Goal: Task Accomplishment & Management: Manage account settings

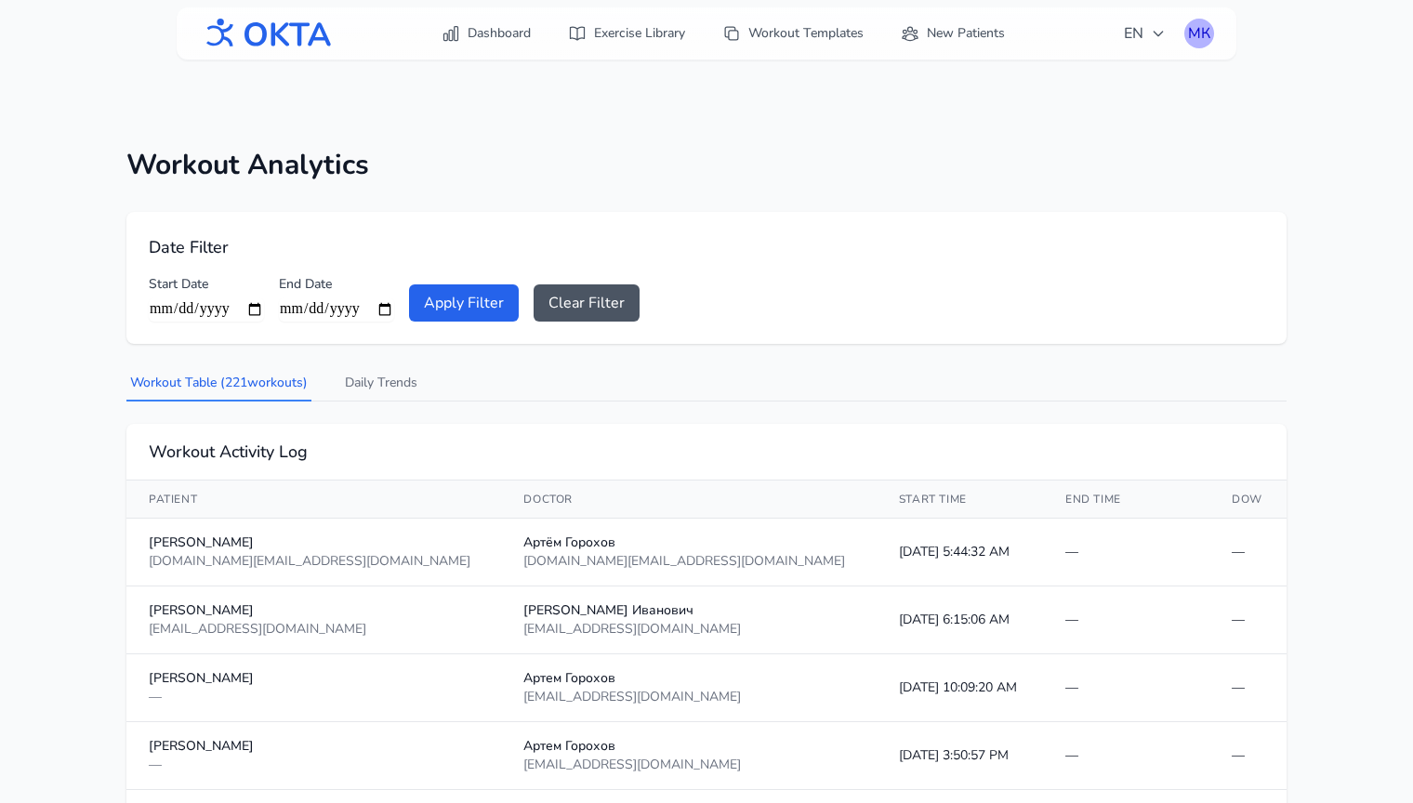
click at [1204, 34] on div "МК" at bounding box center [1200, 34] width 30 height 30
click at [1103, 111] on link "Logout" at bounding box center [1110, 109] width 208 height 33
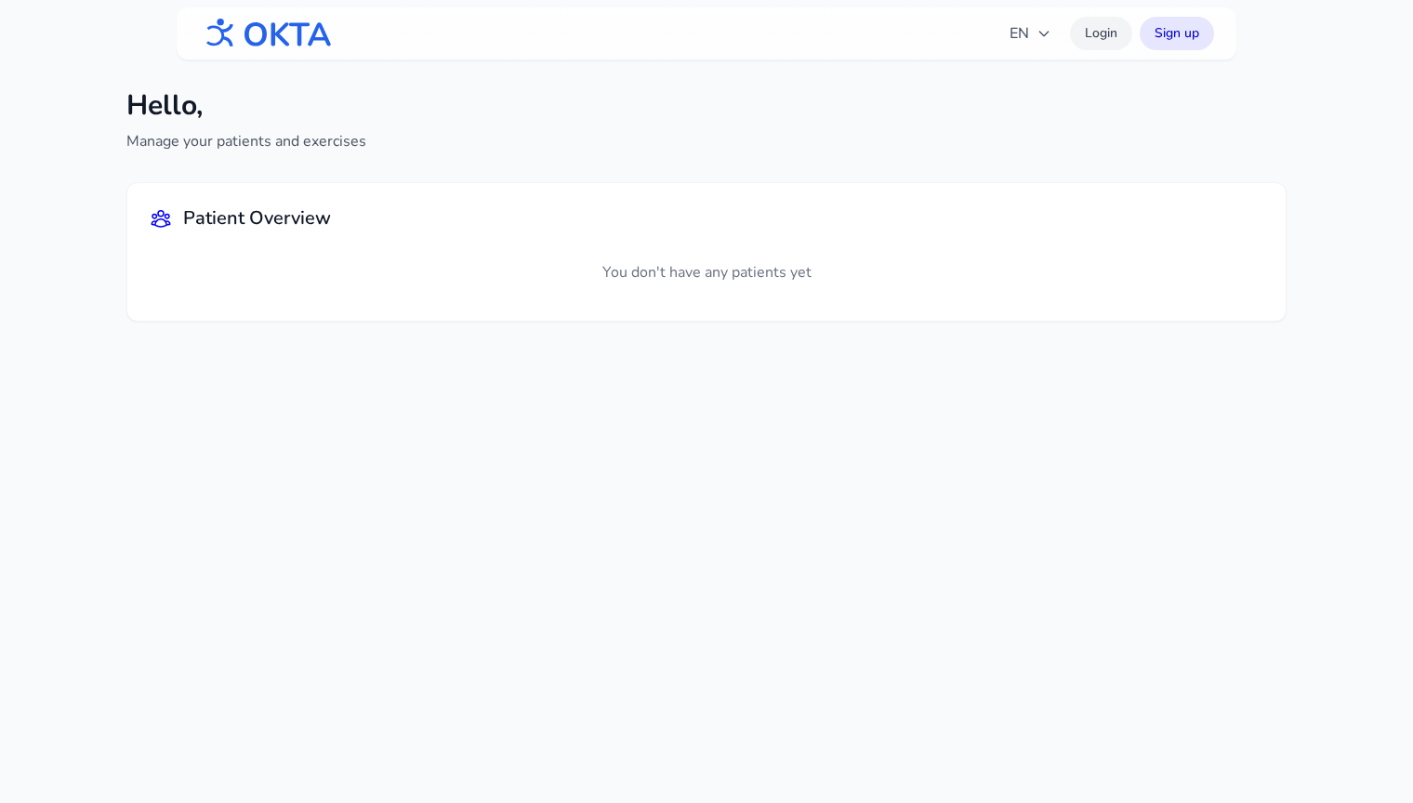
click at [1088, 33] on link "Login" at bounding box center [1101, 33] width 62 height 33
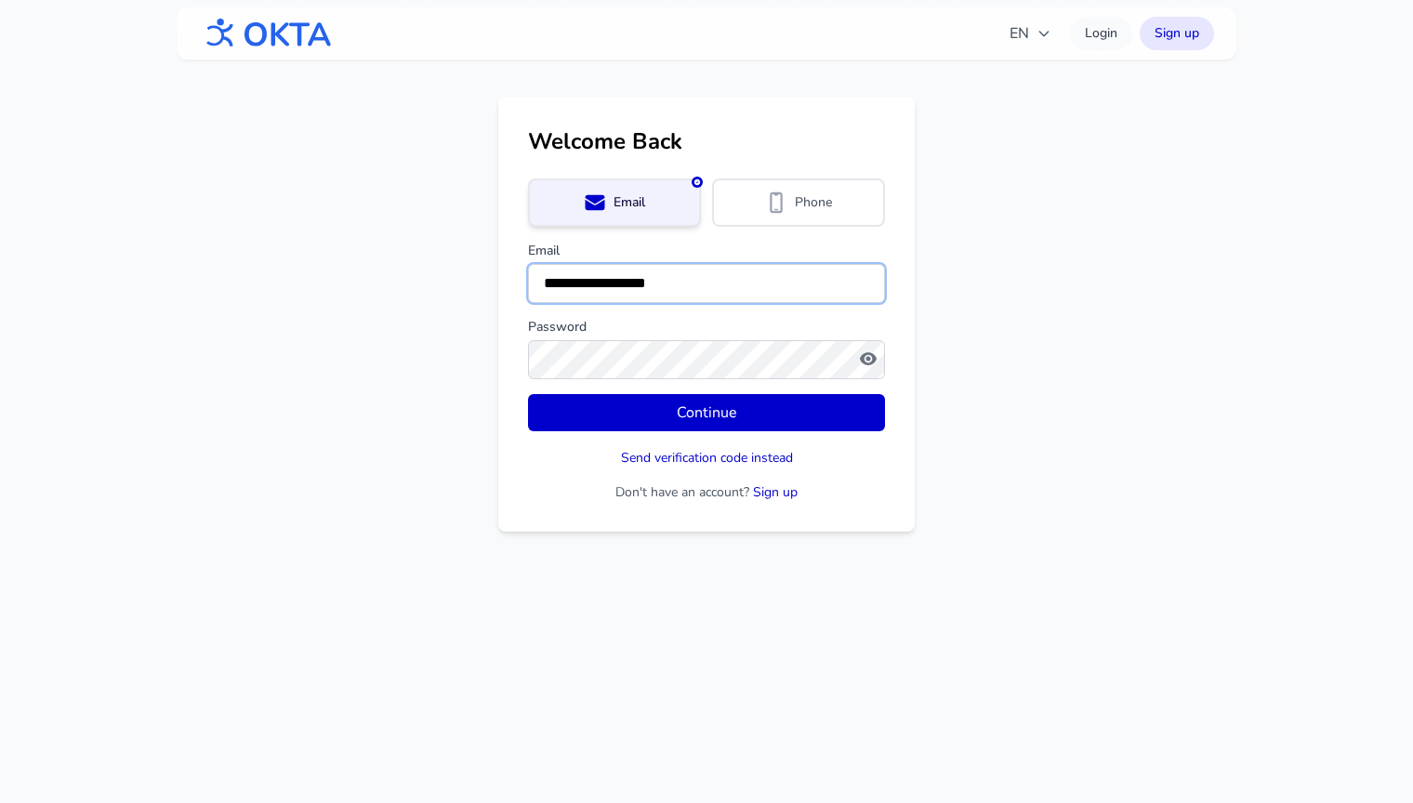
drag, startPoint x: 706, startPoint y: 280, endPoint x: 478, endPoint y: 280, distance: 227.8
click at [478, 280] on main "**********" at bounding box center [706, 314] width 1413 height 435
type input "**********"
click at [528, 394] on button "Continue" at bounding box center [706, 412] width 357 height 37
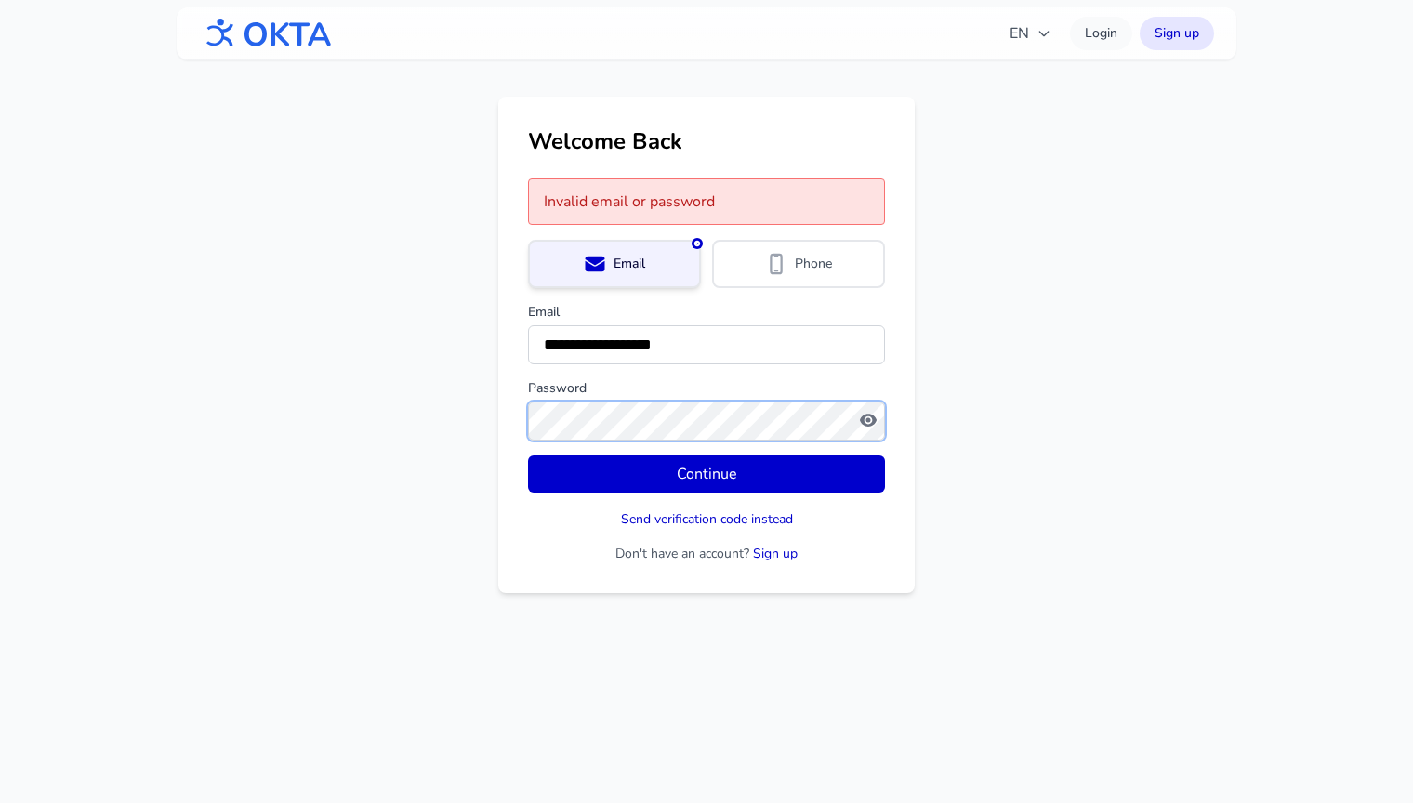
click at [528, 456] on button "Continue" at bounding box center [706, 474] width 357 height 37
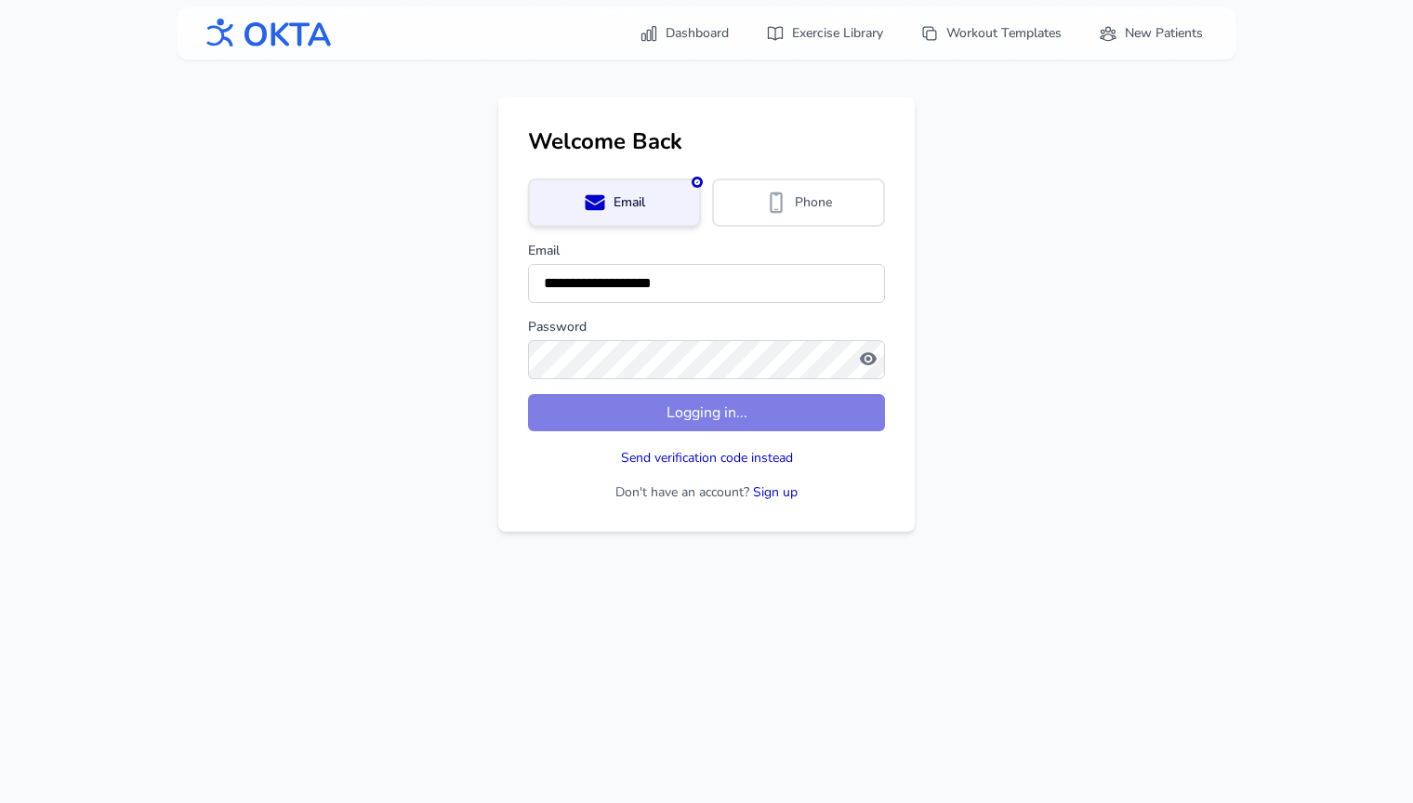
click at [963, 391] on main "**********" at bounding box center [706, 314] width 1413 height 435
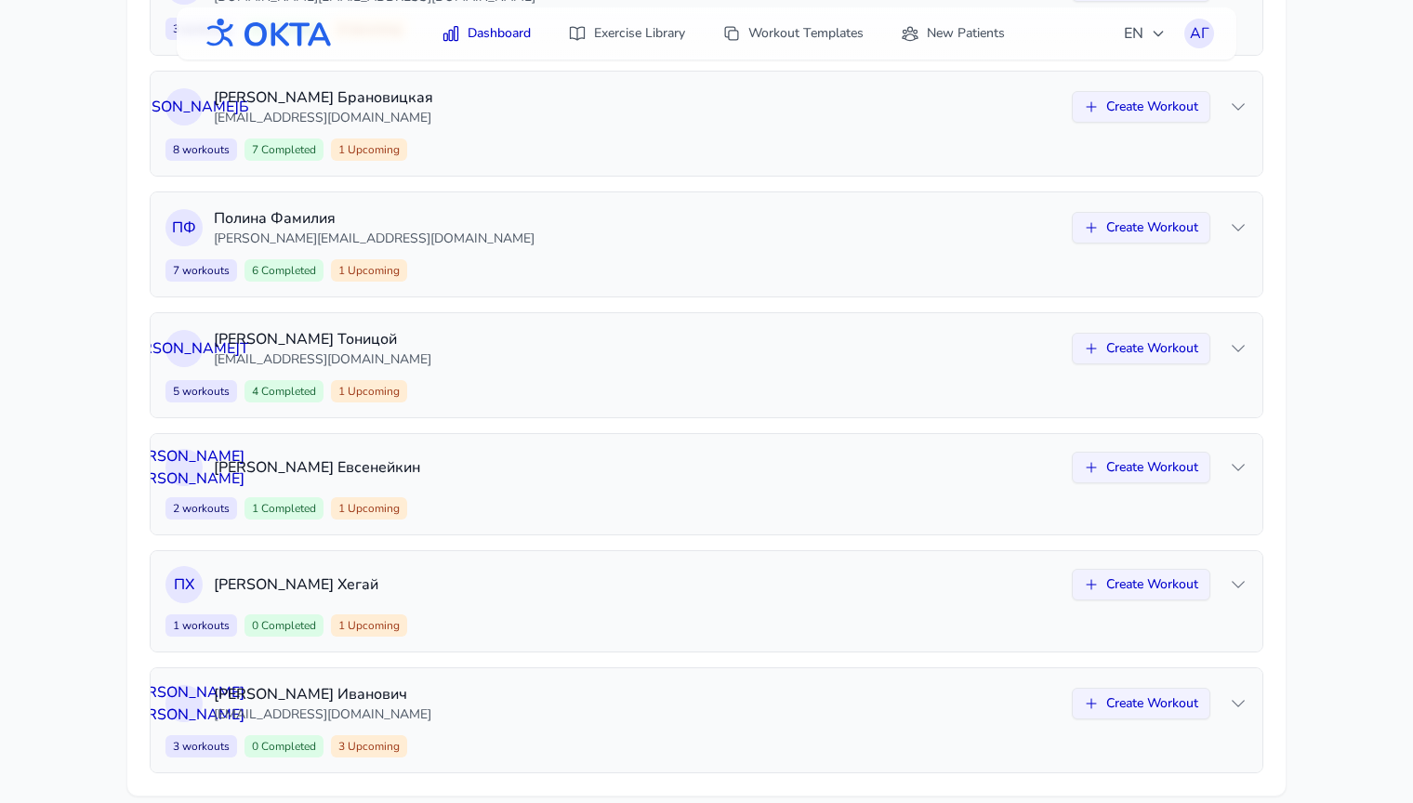
scroll to position [562, 0]
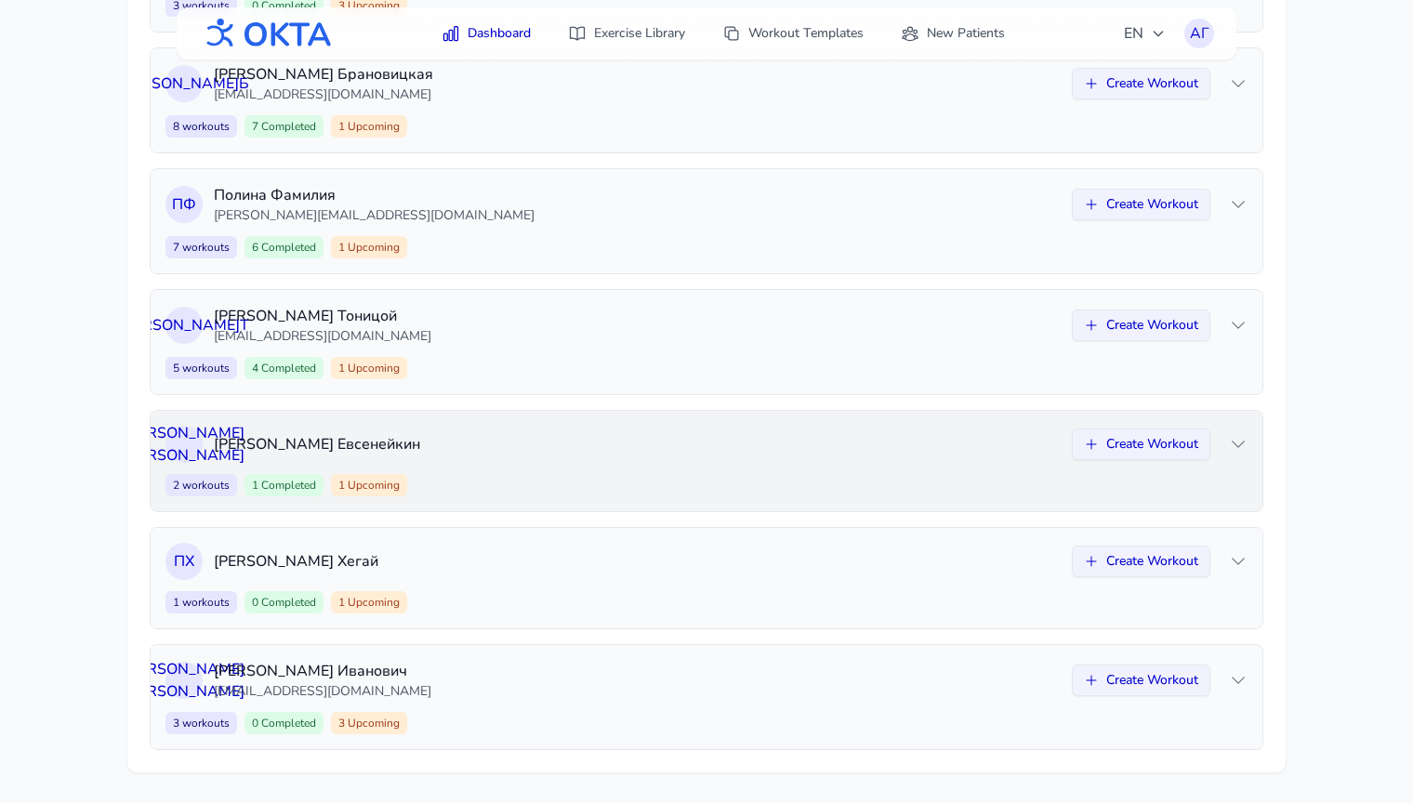
click at [761, 481] on div "2 workouts 1 Completed 1 Upcoming Create Workout" at bounding box center [707, 485] width 1082 height 22
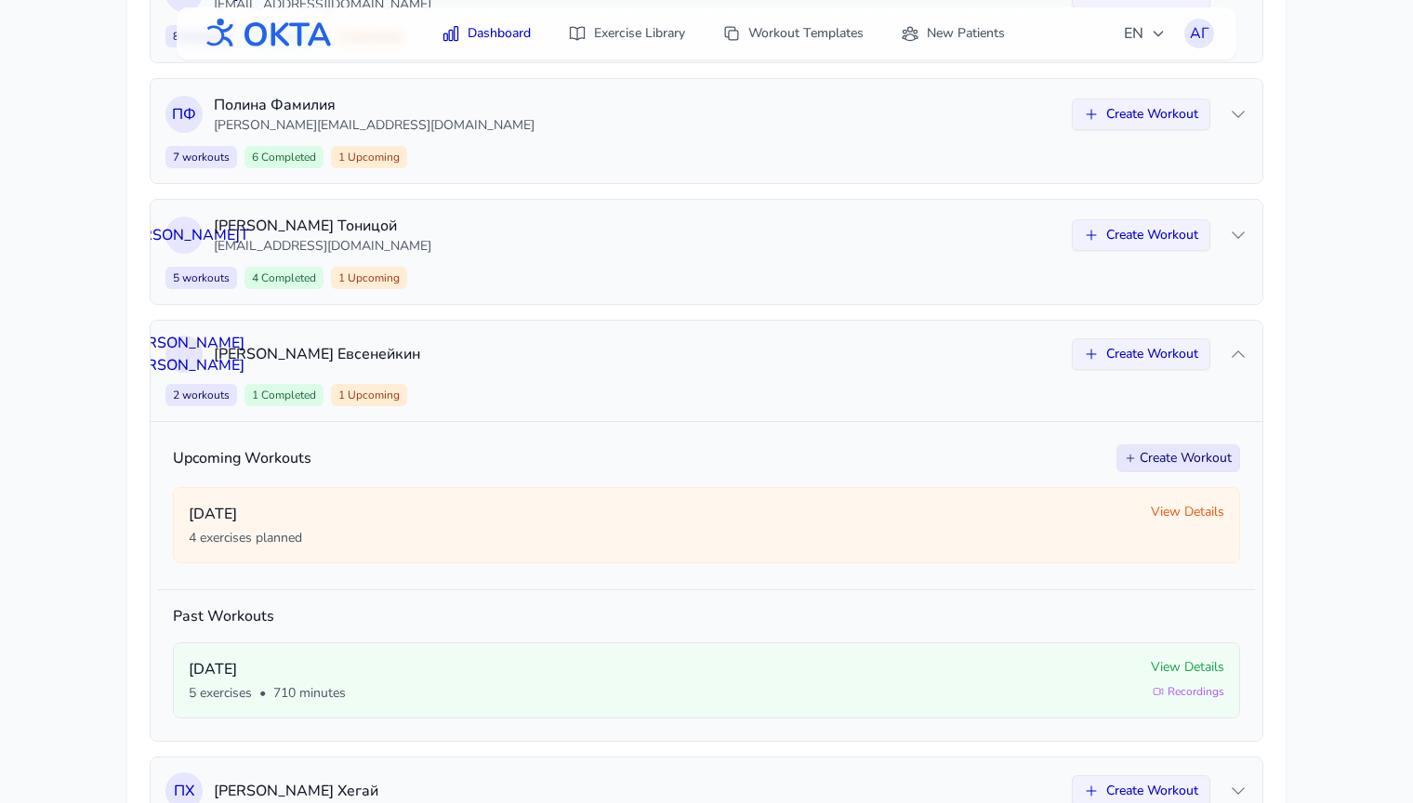
scroll to position [654, 0]
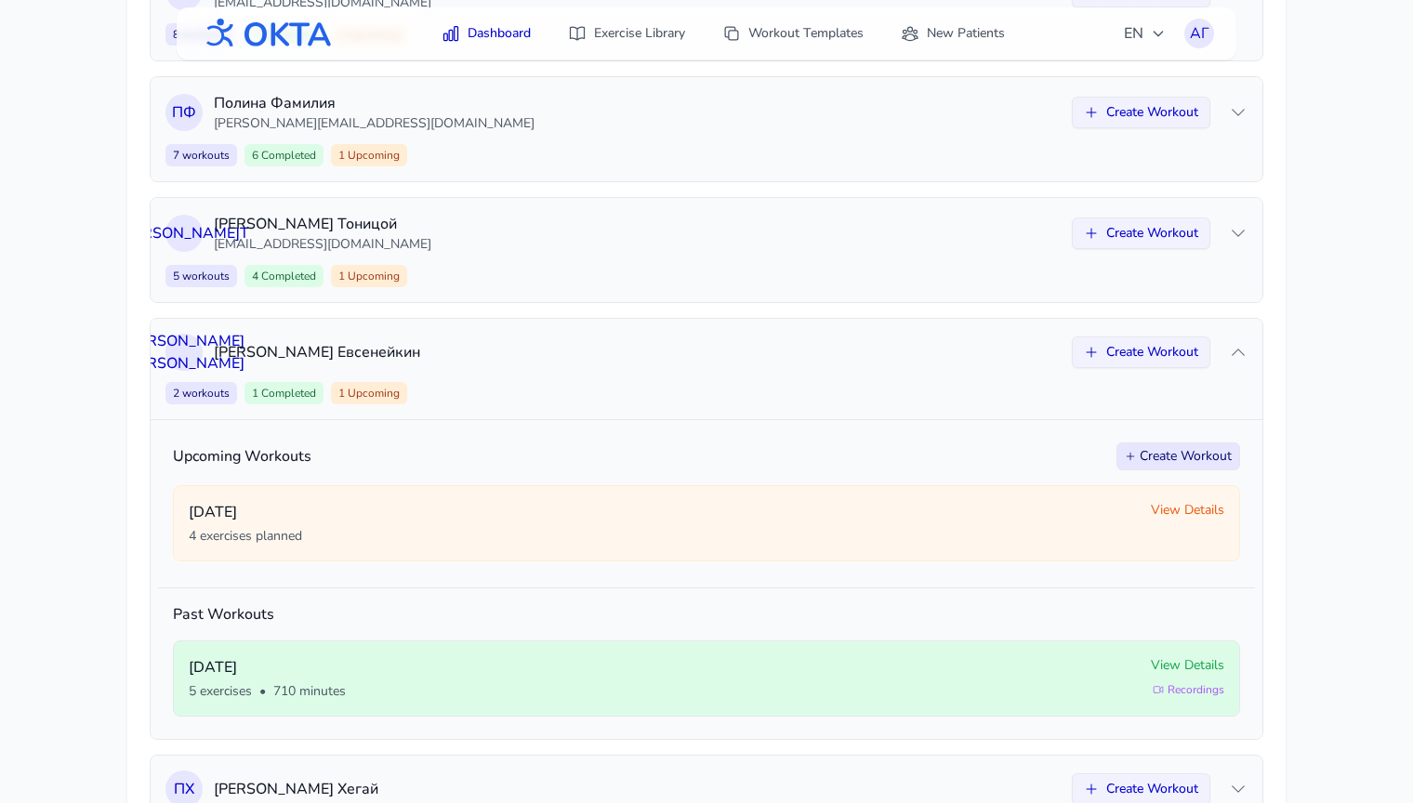
click at [1172, 667] on span "View Details" at bounding box center [1187, 665] width 73 height 19
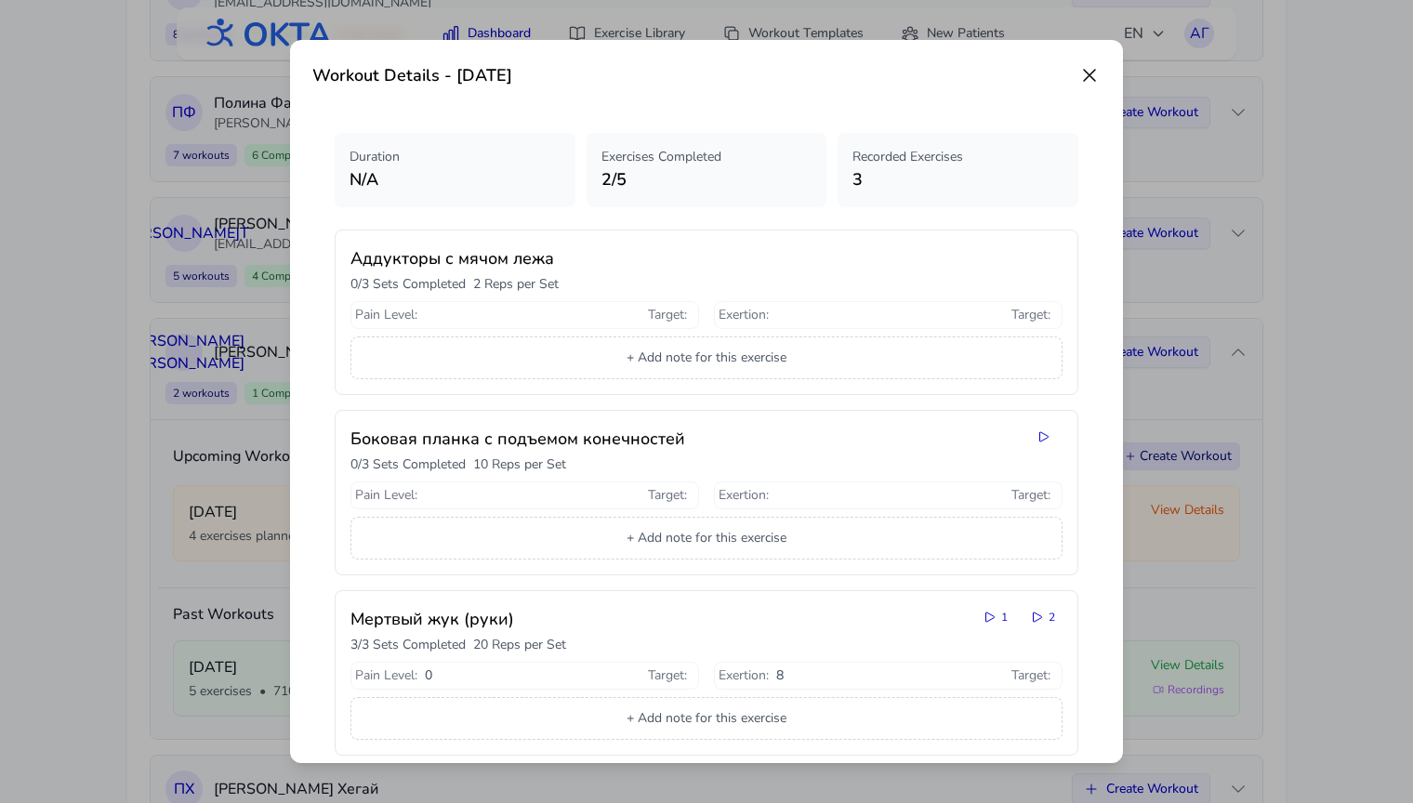
click at [1091, 73] on icon at bounding box center [1090, 75] width 22 height 22
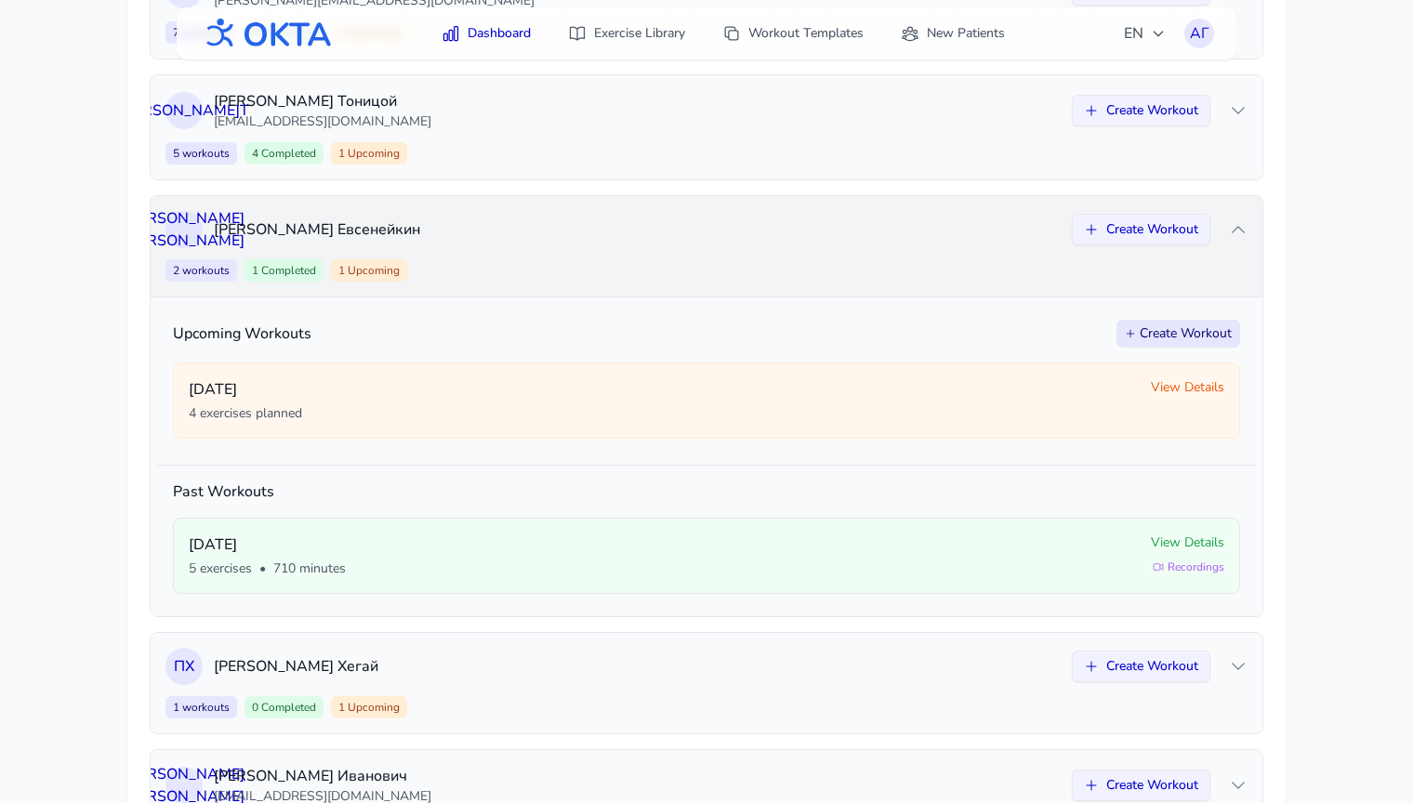
scroll to position [881, 0]
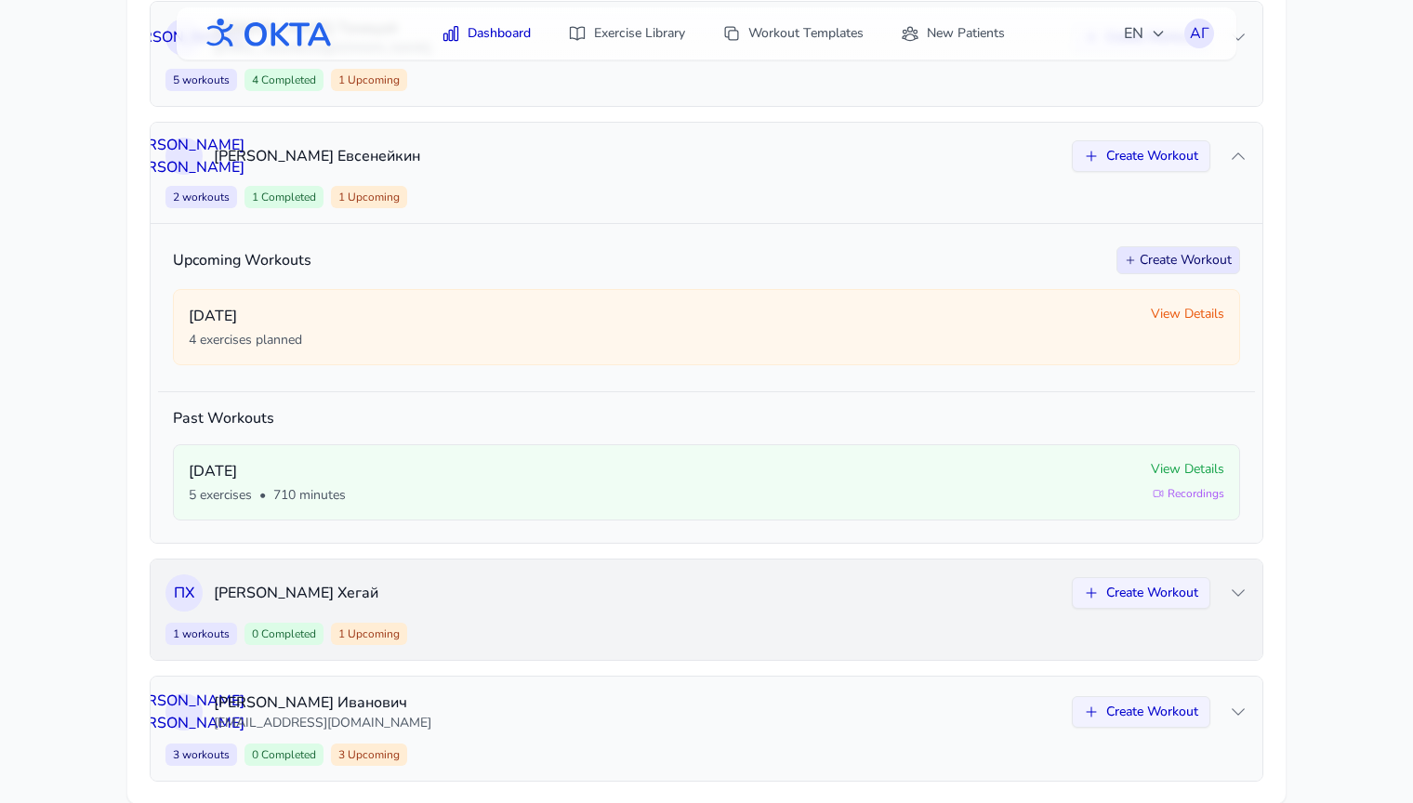
click at [846, 583] on p "[PERSON_NAME]" at bounding box center [637, 593] width 847 height 22
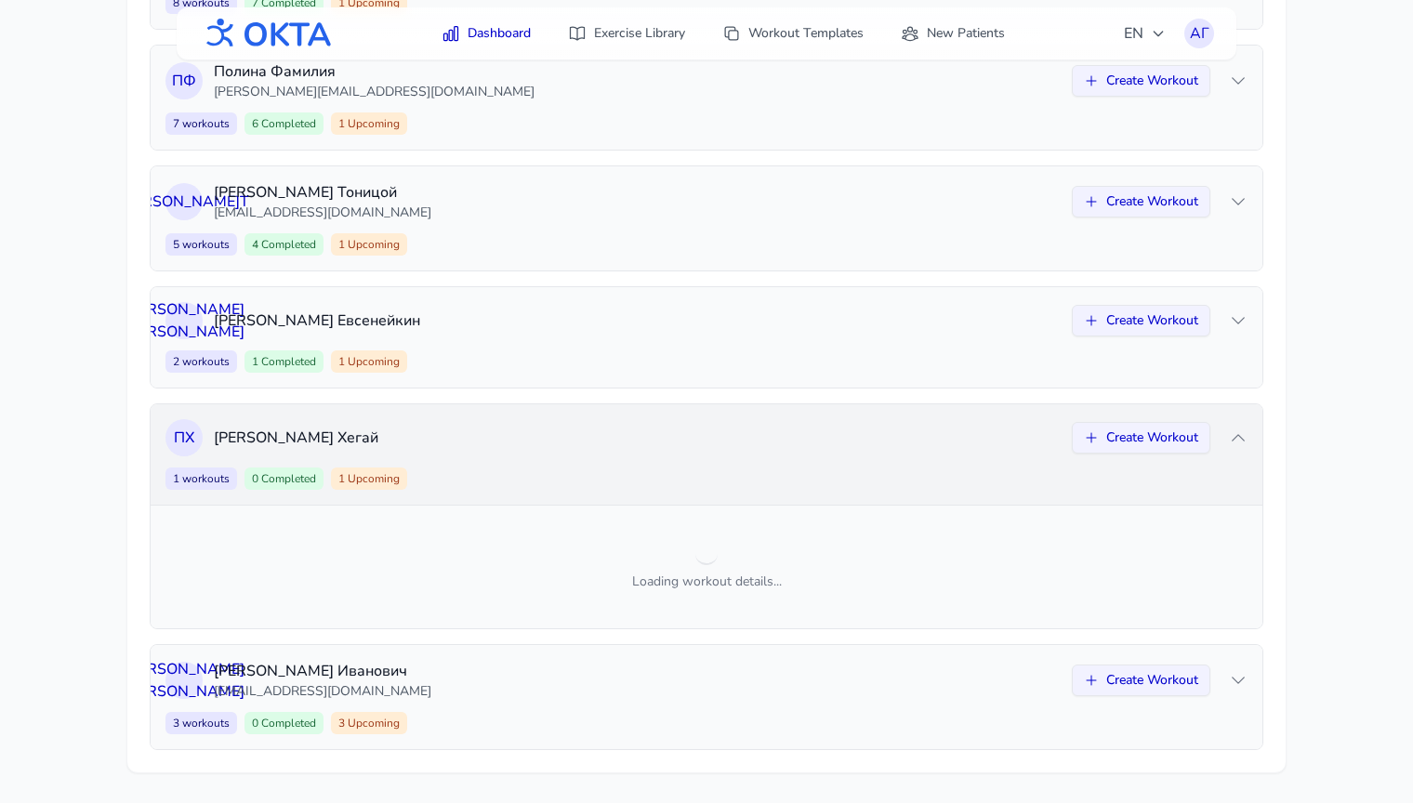
scroll to position [805, 0]
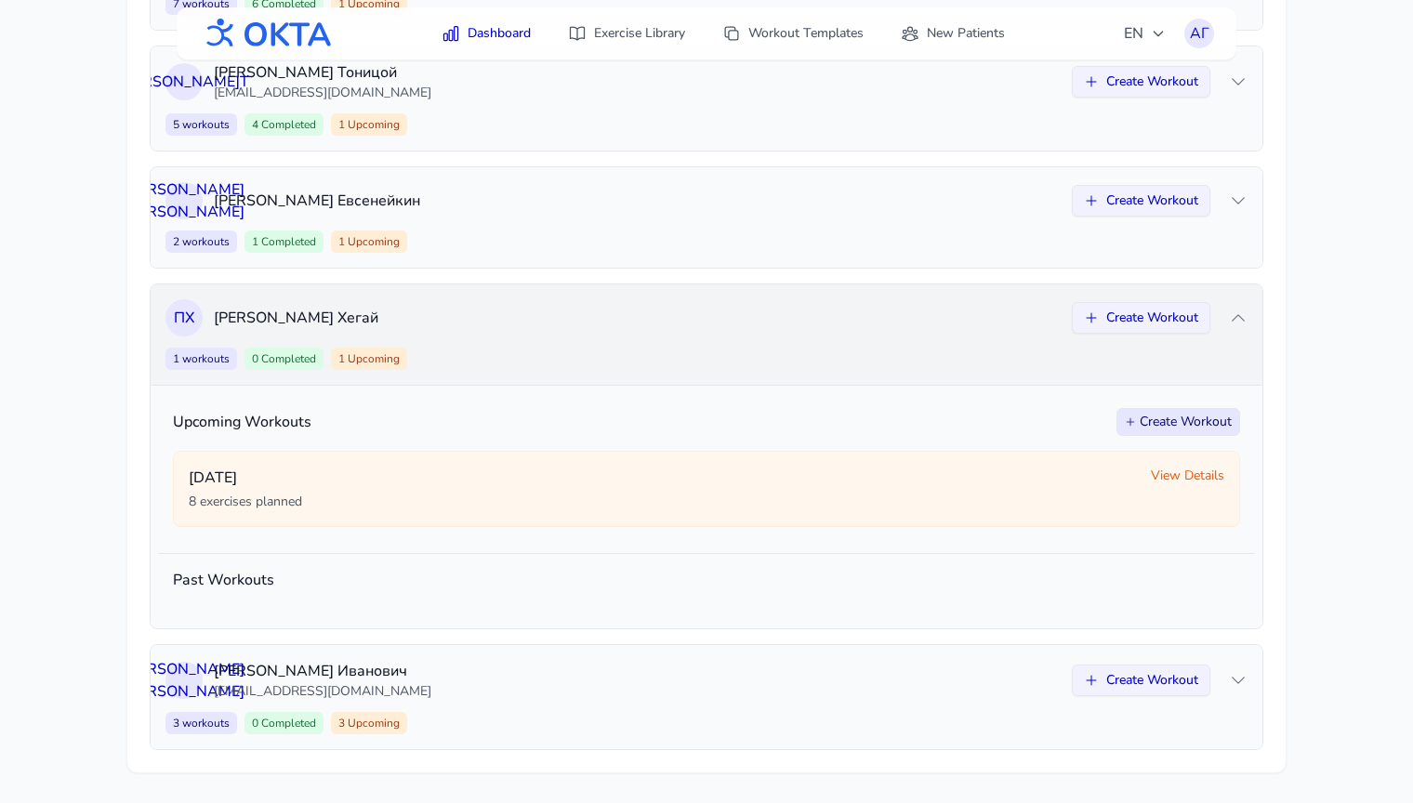
click at [825, 368] on div "1 workouts 0 Completed 1 Upcoming Create Workout" at bounding box center [707, 359] width 1082 height 22
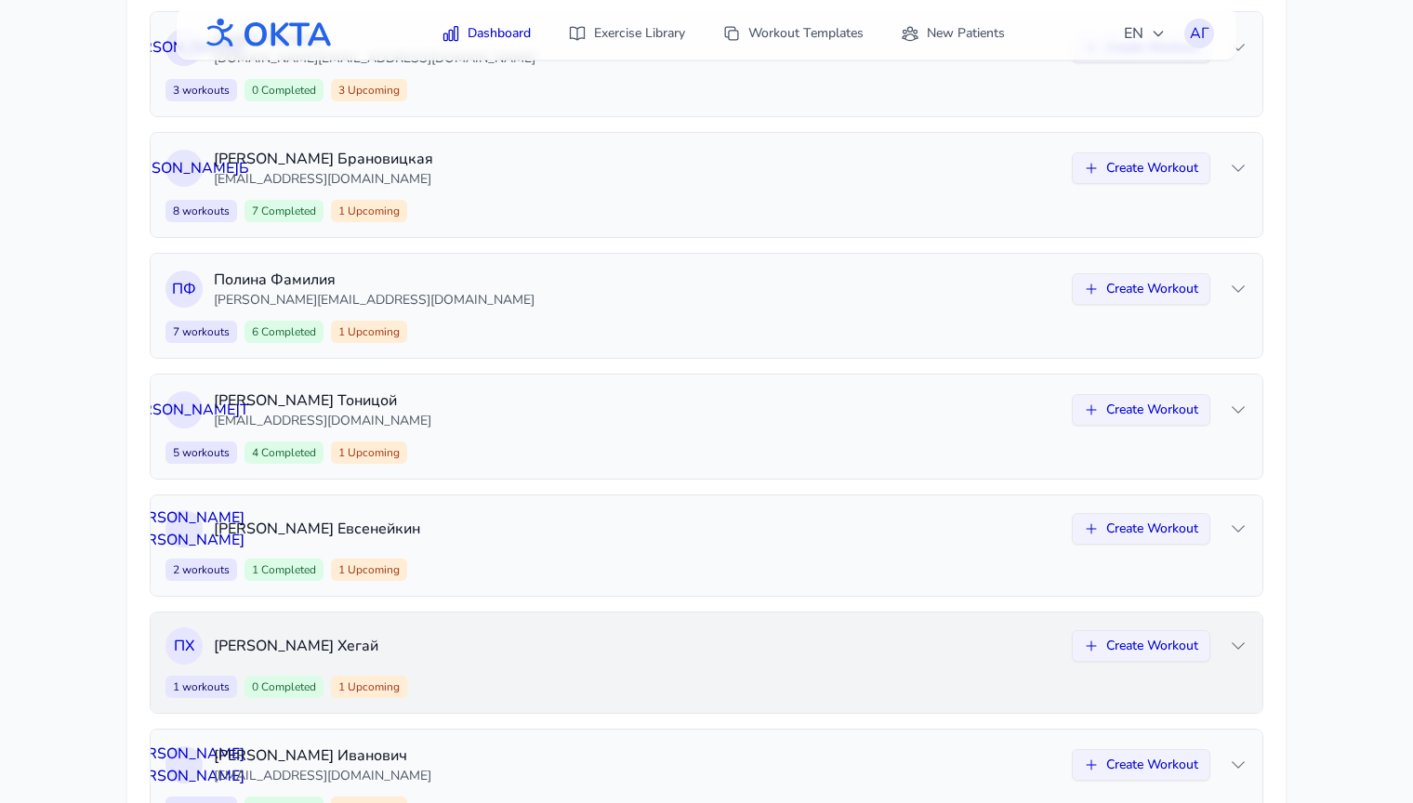
scroll to position [465, 0]
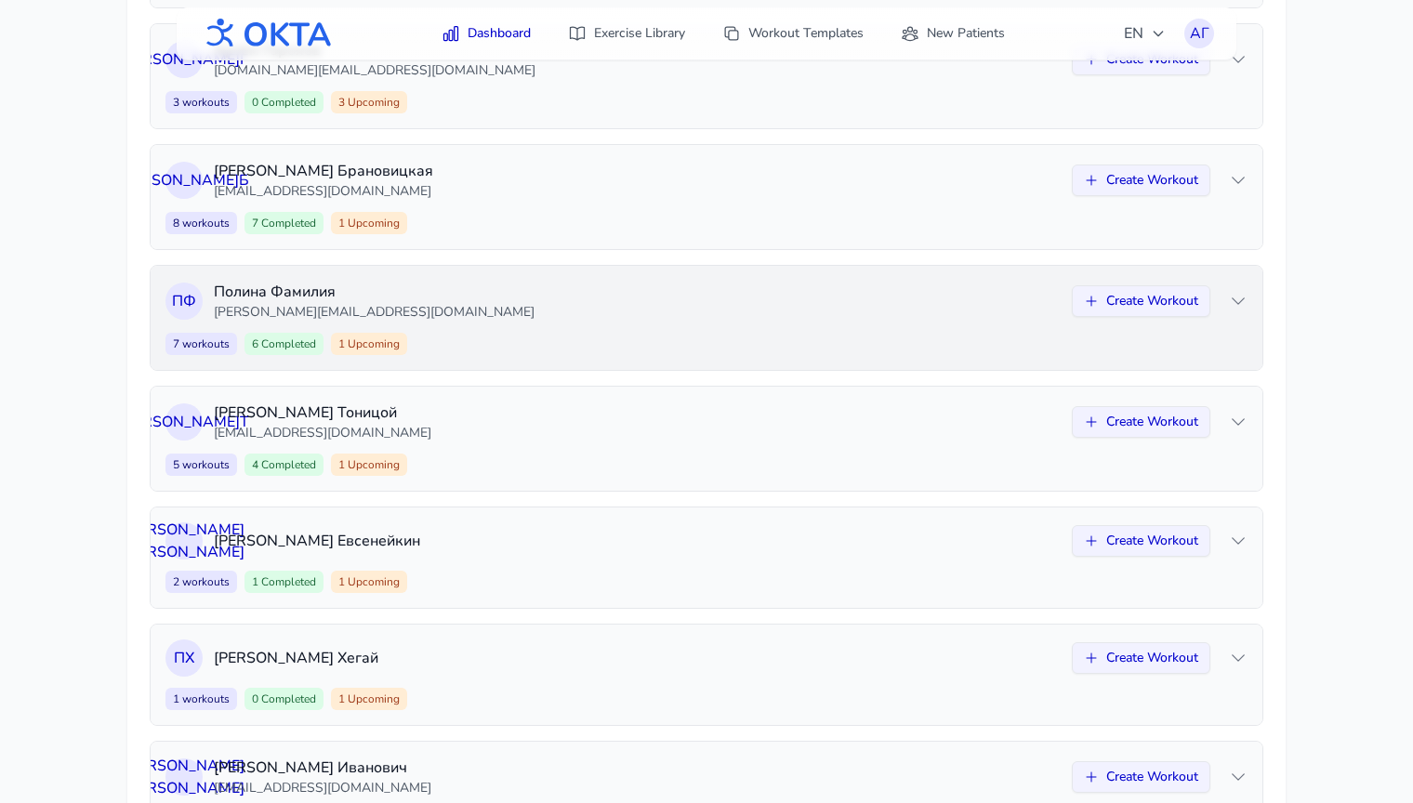
click at [674, 303] on p "[PERSON_NAME][EMAIL_ADDRESS][DOMAIN_NAME]" at bounding box center [637, 312] width 847 height 19
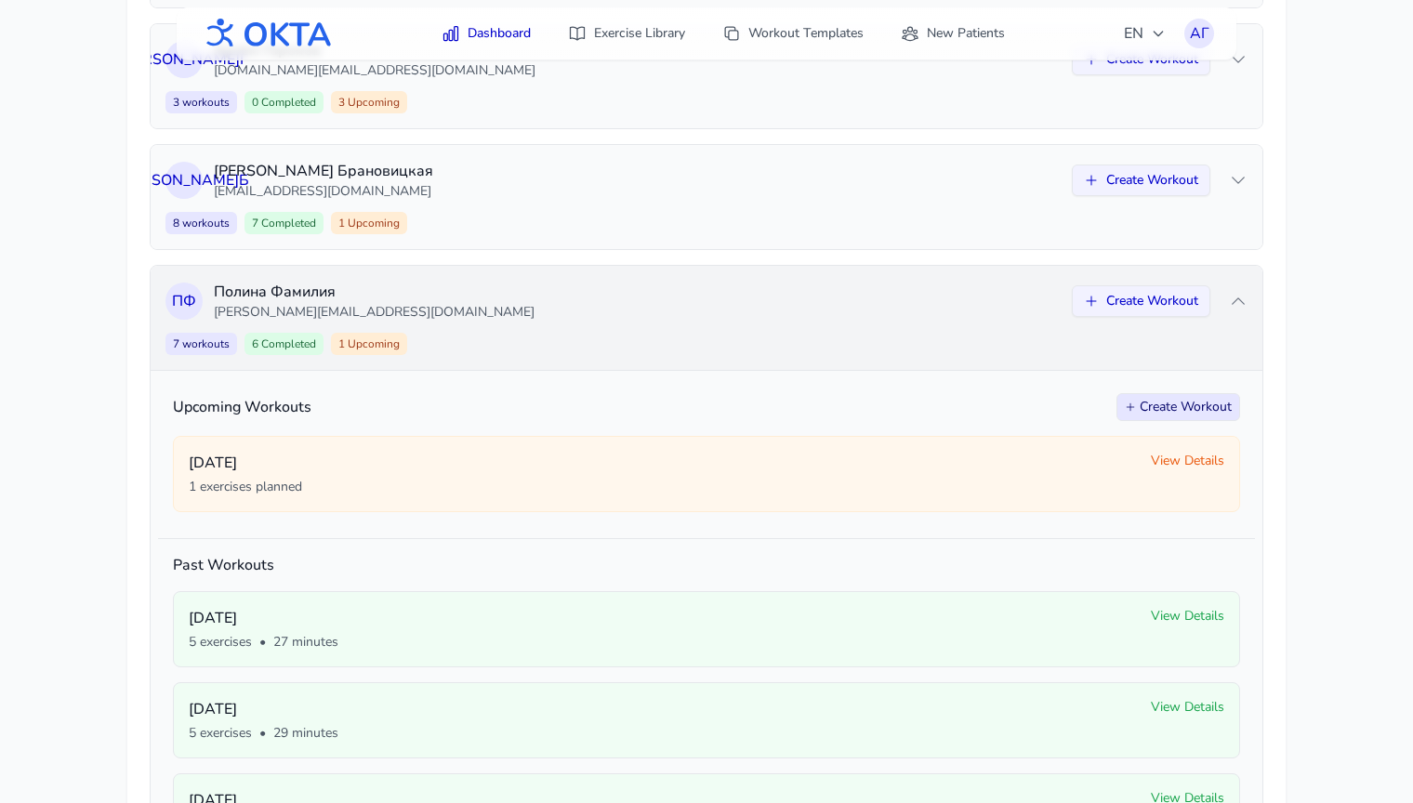
click at [674, 303] on p "[PERSON_NAME][EMAIL_ADDRESS][DOMAIN_NAME]" at bounding box center [637, 312] width 847 height 19
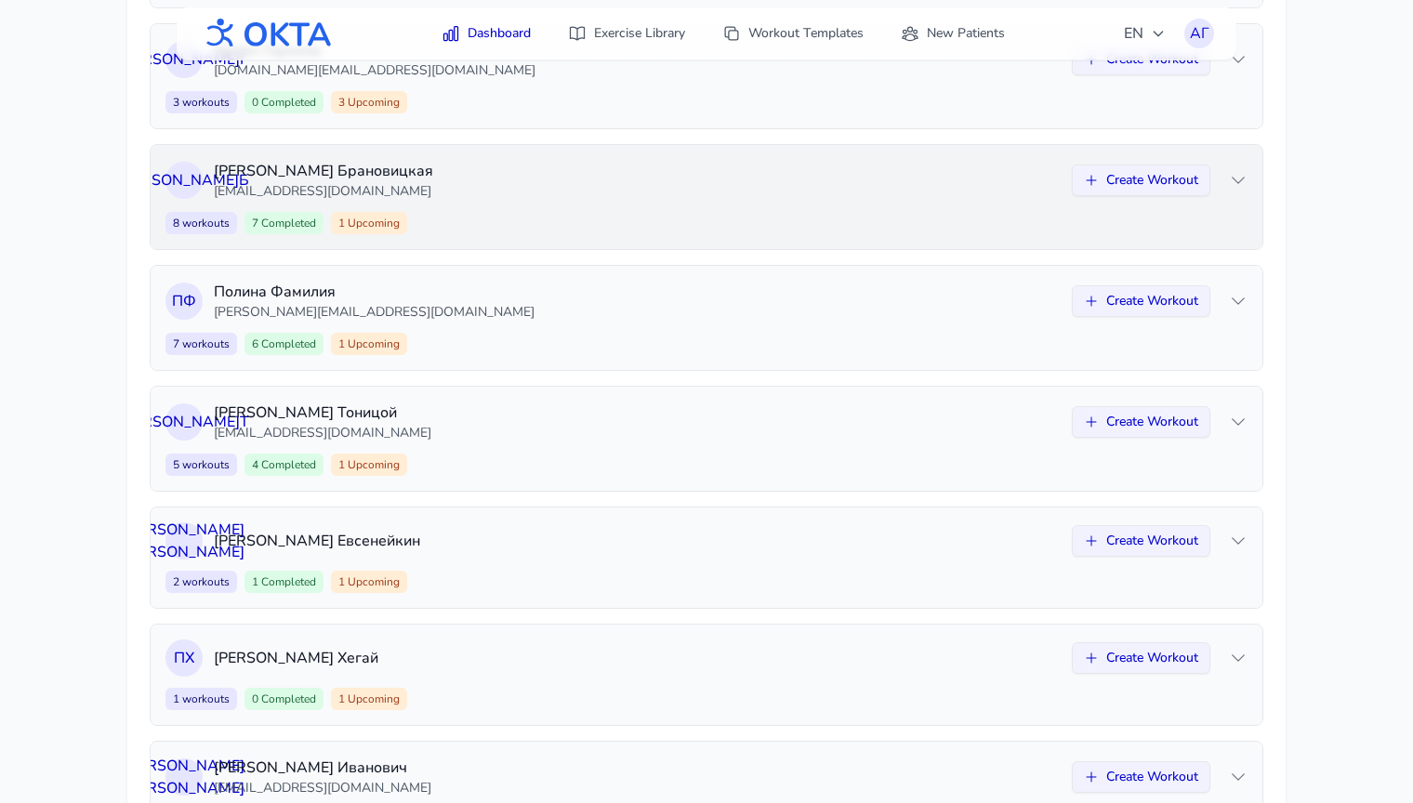
click at [630, 213] on div "8 workouts 7 Completed 1 Upcoming Create Workout" at bounding box center [707, 223] width 1082 height 22
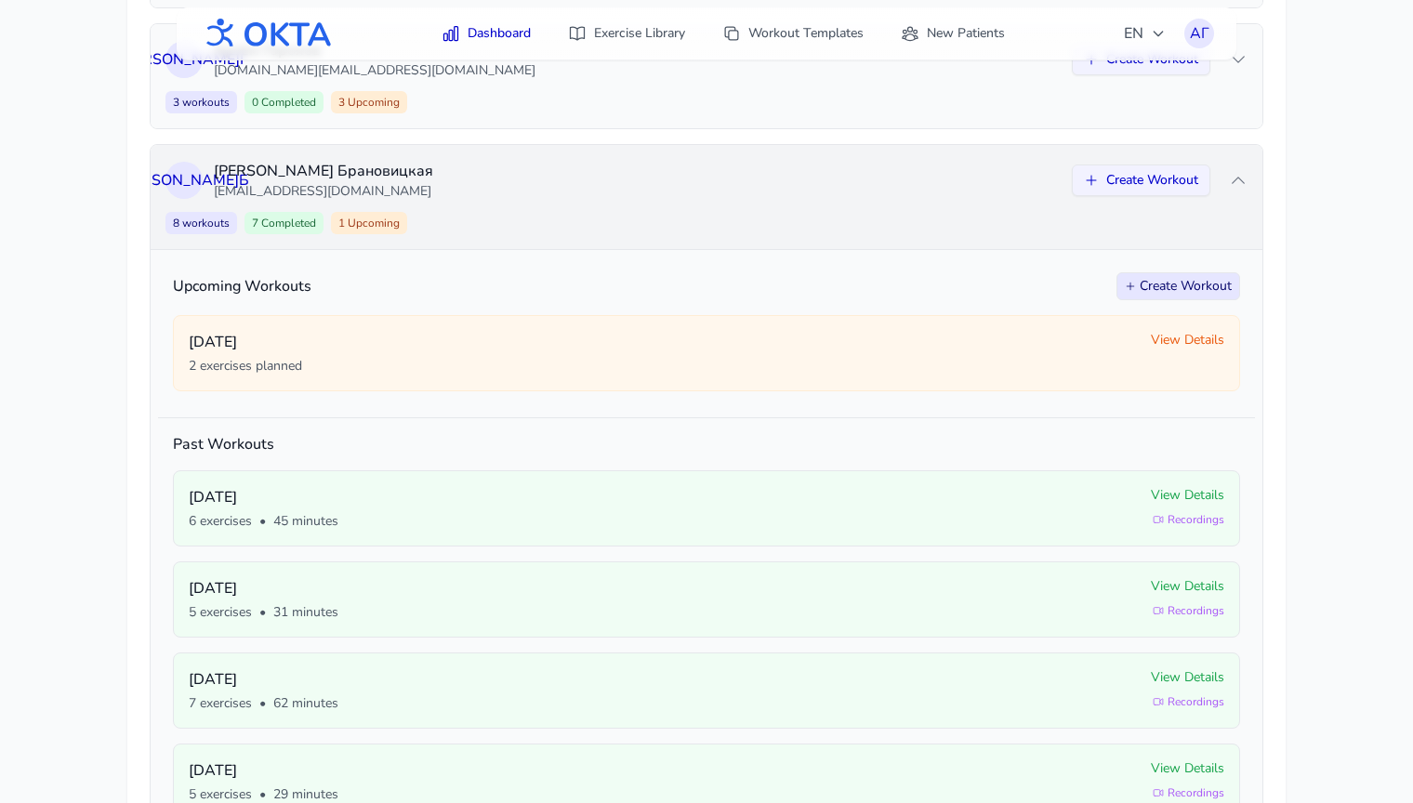
click at [630, 213] on div "8 workouts 7 Completed 1 Upcoming Create Workout" at bounding box center [707, 223] width 1082 height 22
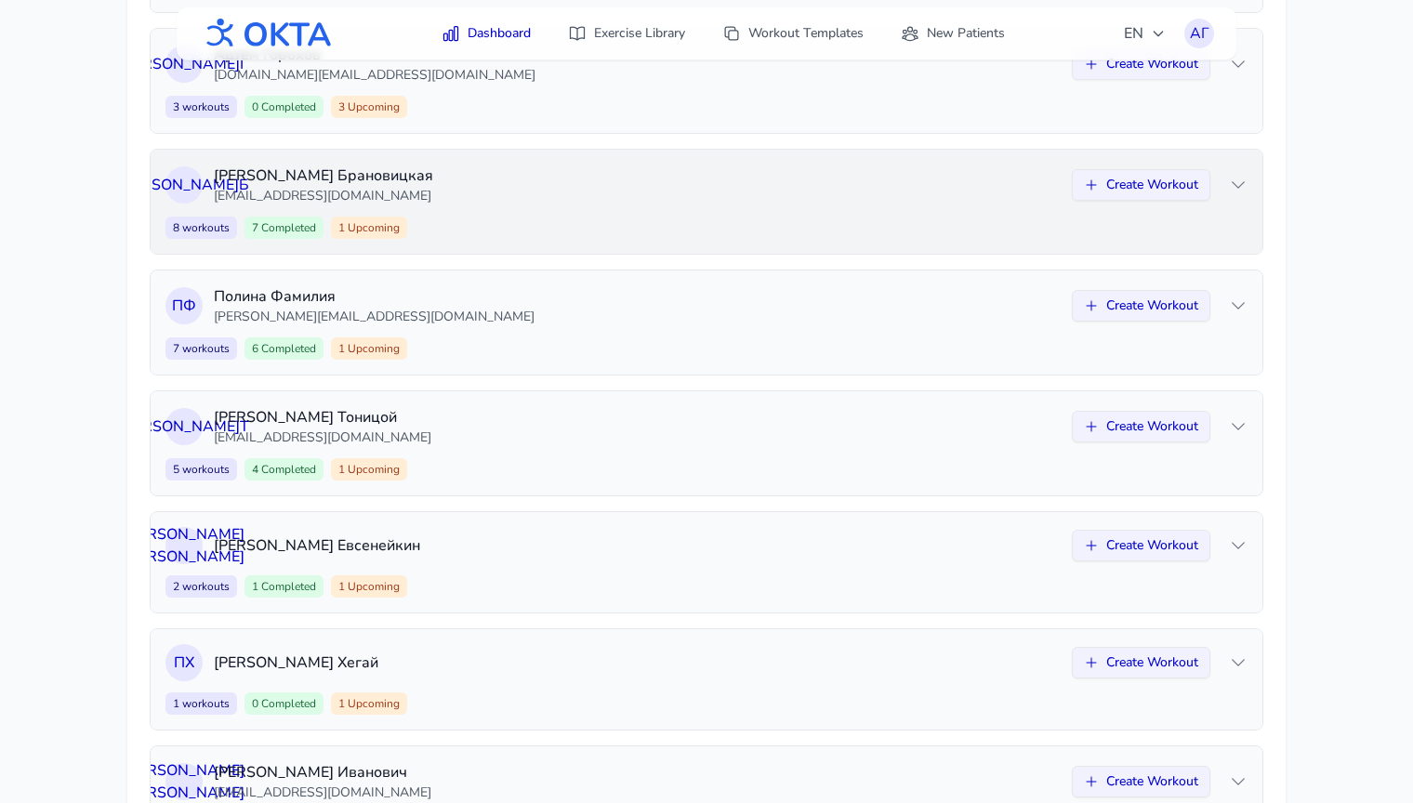
scroll to position [531, 0]
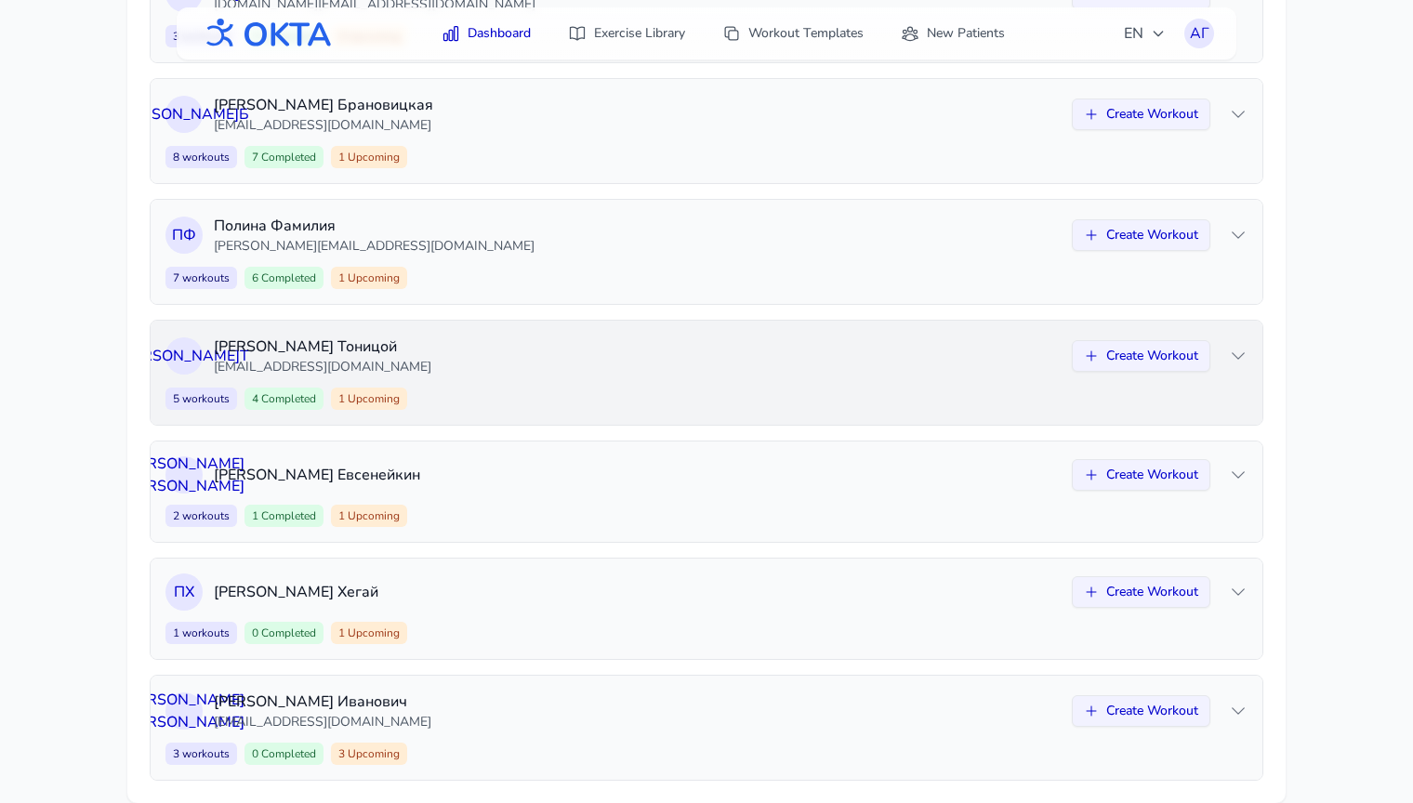
click at [560, 375] on p "[EMAIL_ADDRESS][DOMAIN_NAME]" at bounding box center [637, 367] width 847 height 19
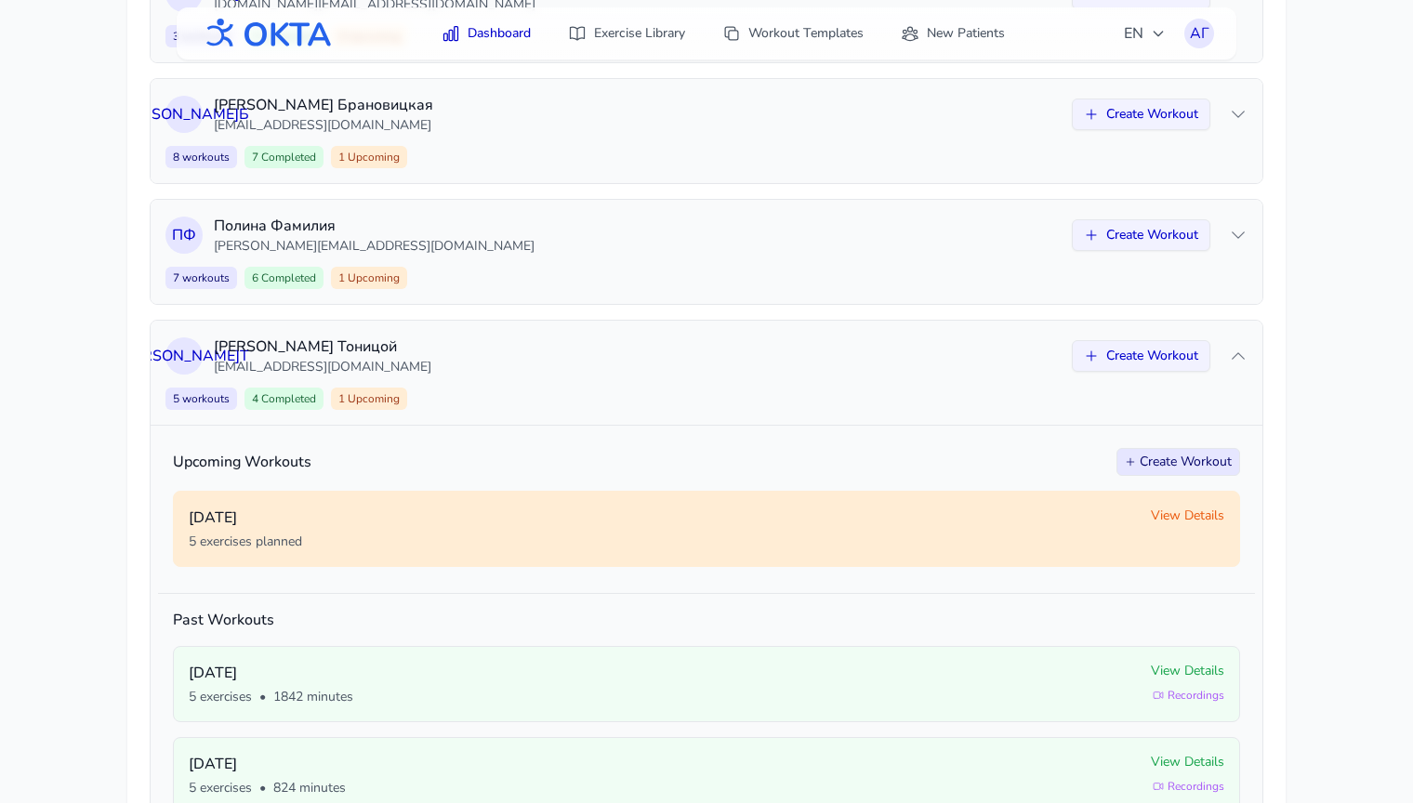
click at [1162, 516] on span "View Details" at bounding box center [1187, 516] width 73 height 19
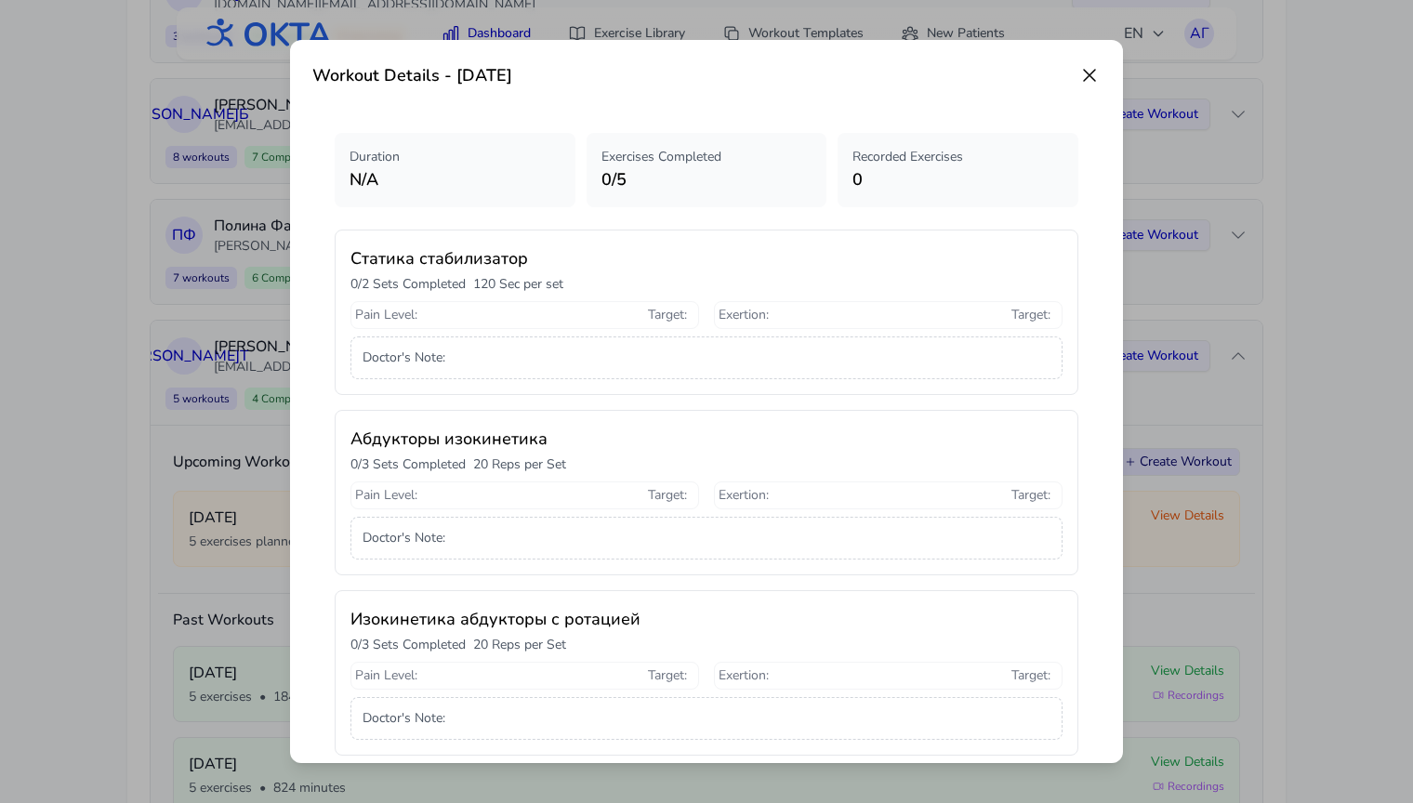
click at [1093, 69] on icon at bounding box center [1090, 75] width 22 height 22
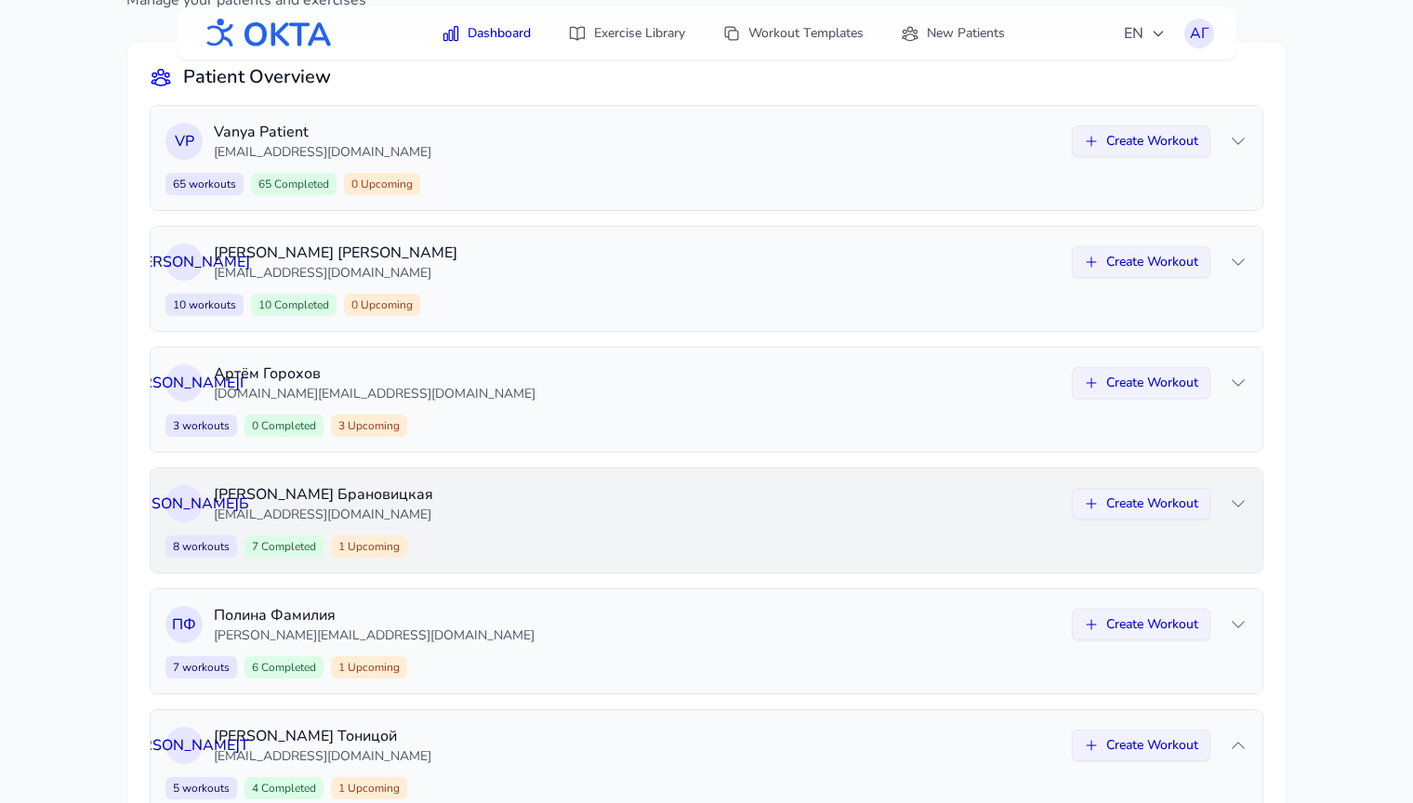
scroll to position [297, 0]
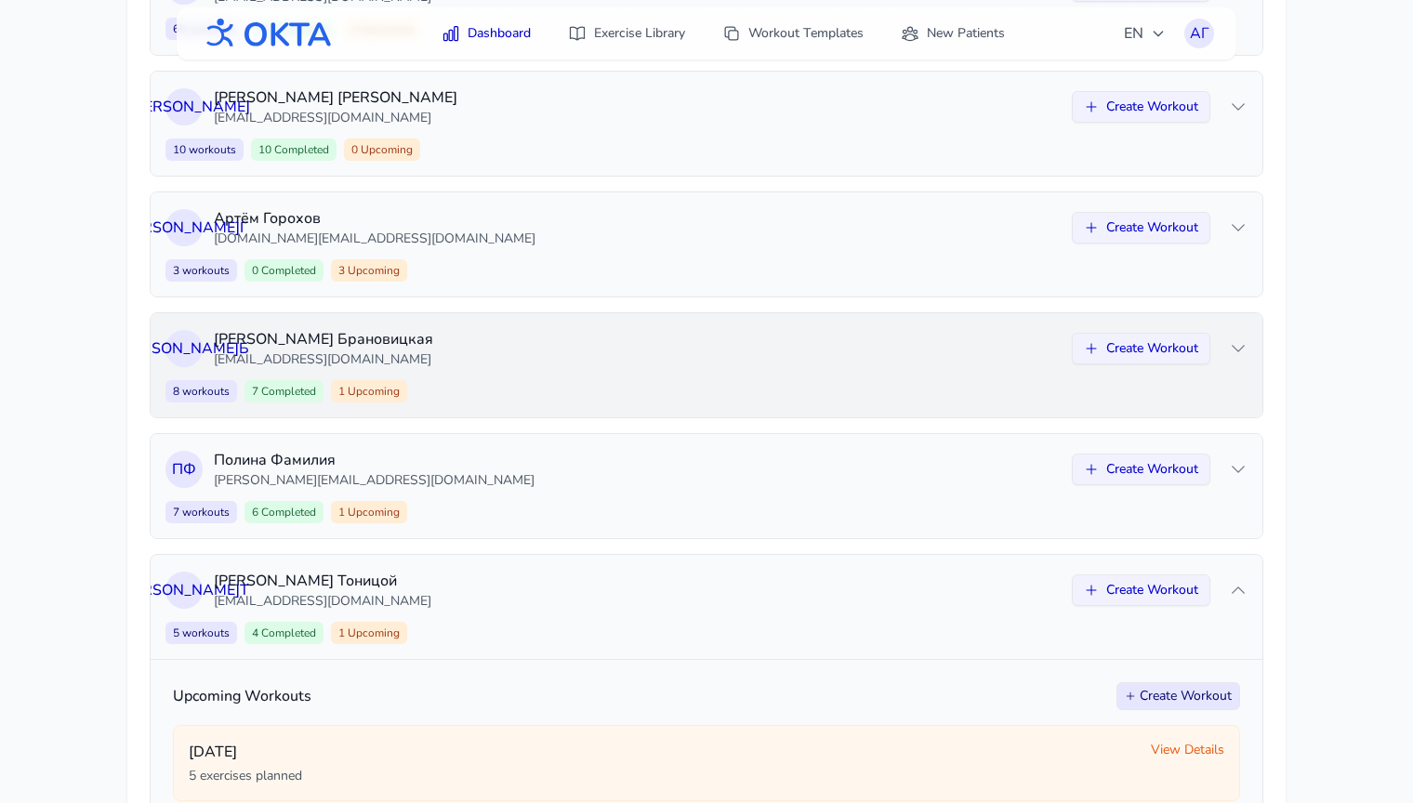
click at [815, 372] on div "А Б [PERSON_NAME] [EMAIL_ADDRESS][DOMAIN_NAME] Create Workout 8 workouts 7 Comp…" at bounding box center [707, 365] width 1112 height 104
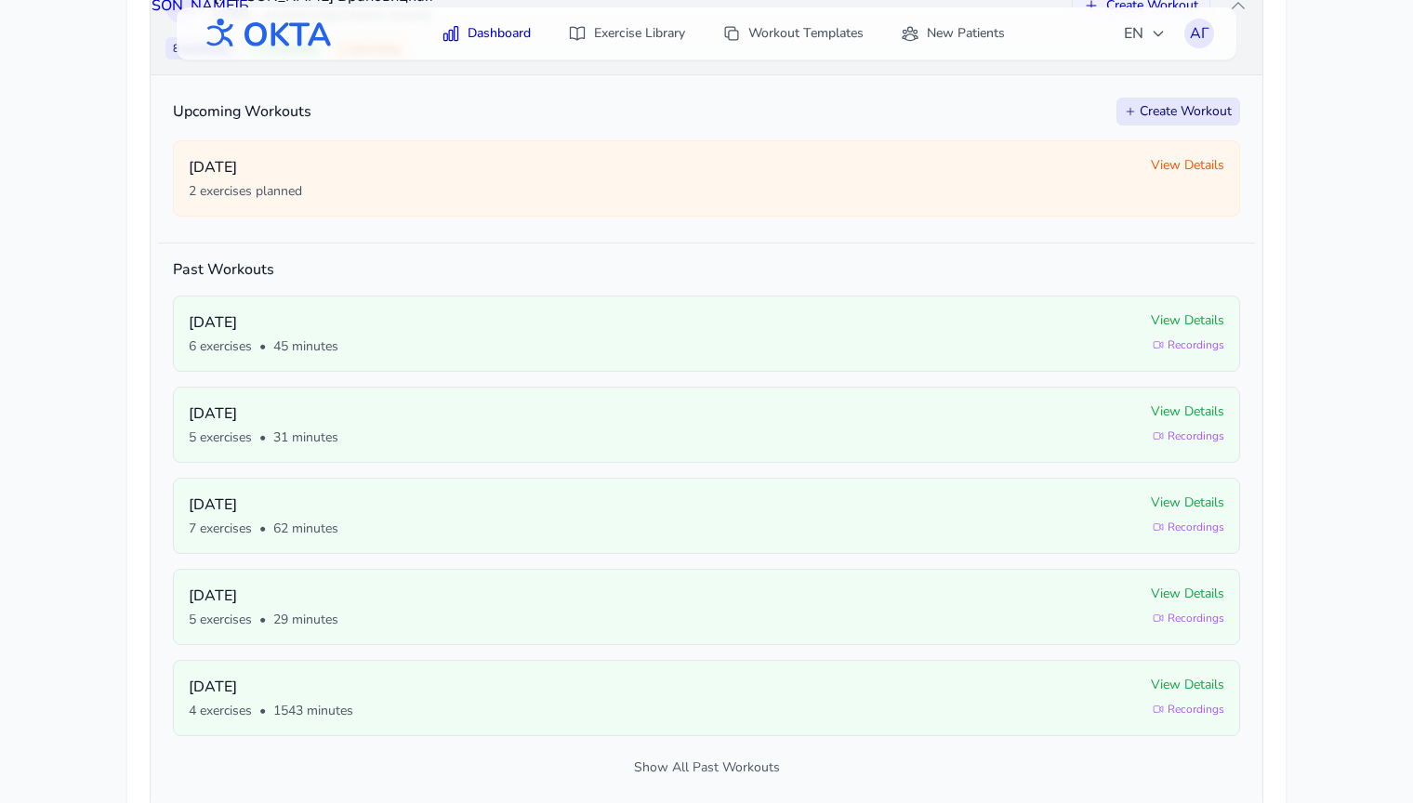
scroll to position [803, 0]
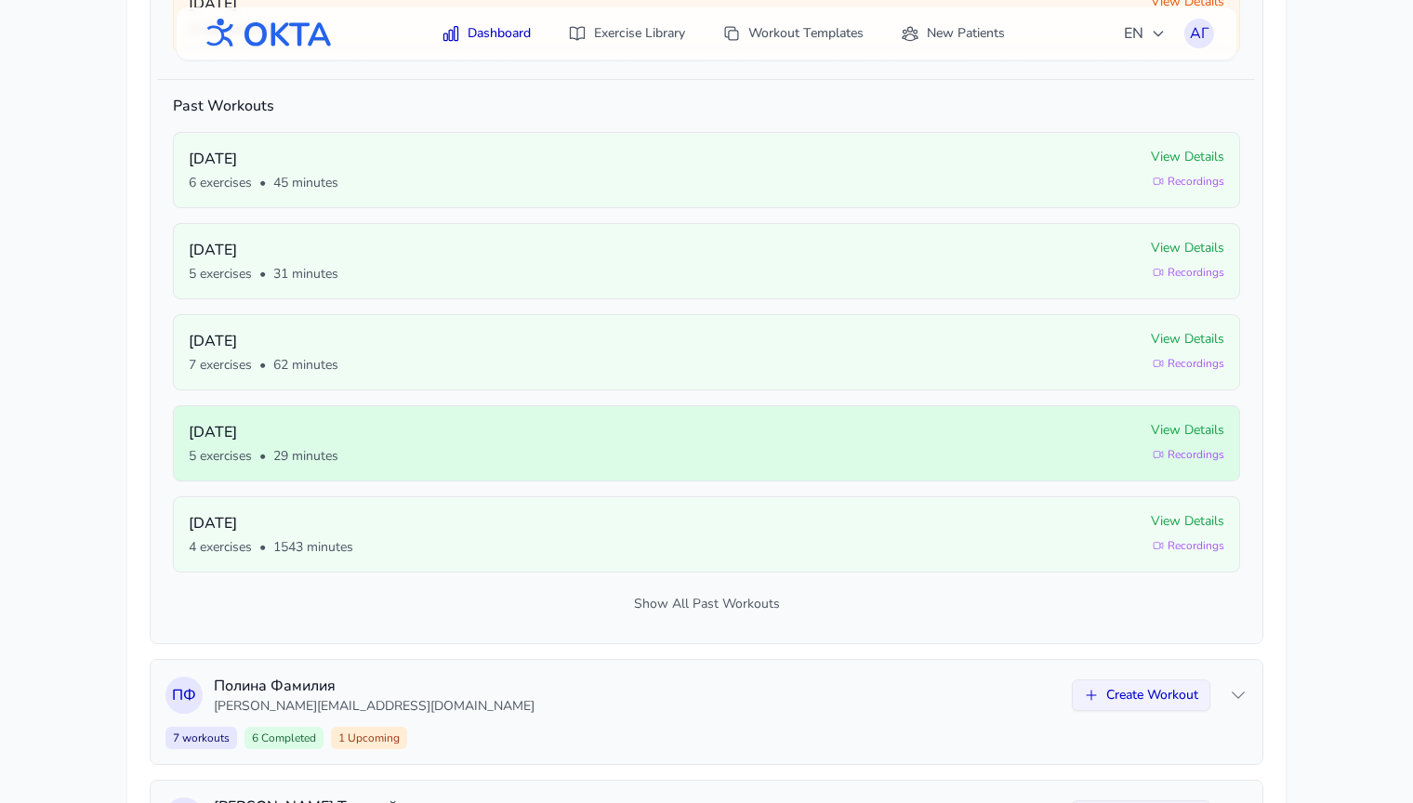
click at [1181, 431] on span "View Details" at bounding box center [1187, 430] width 73 height 19
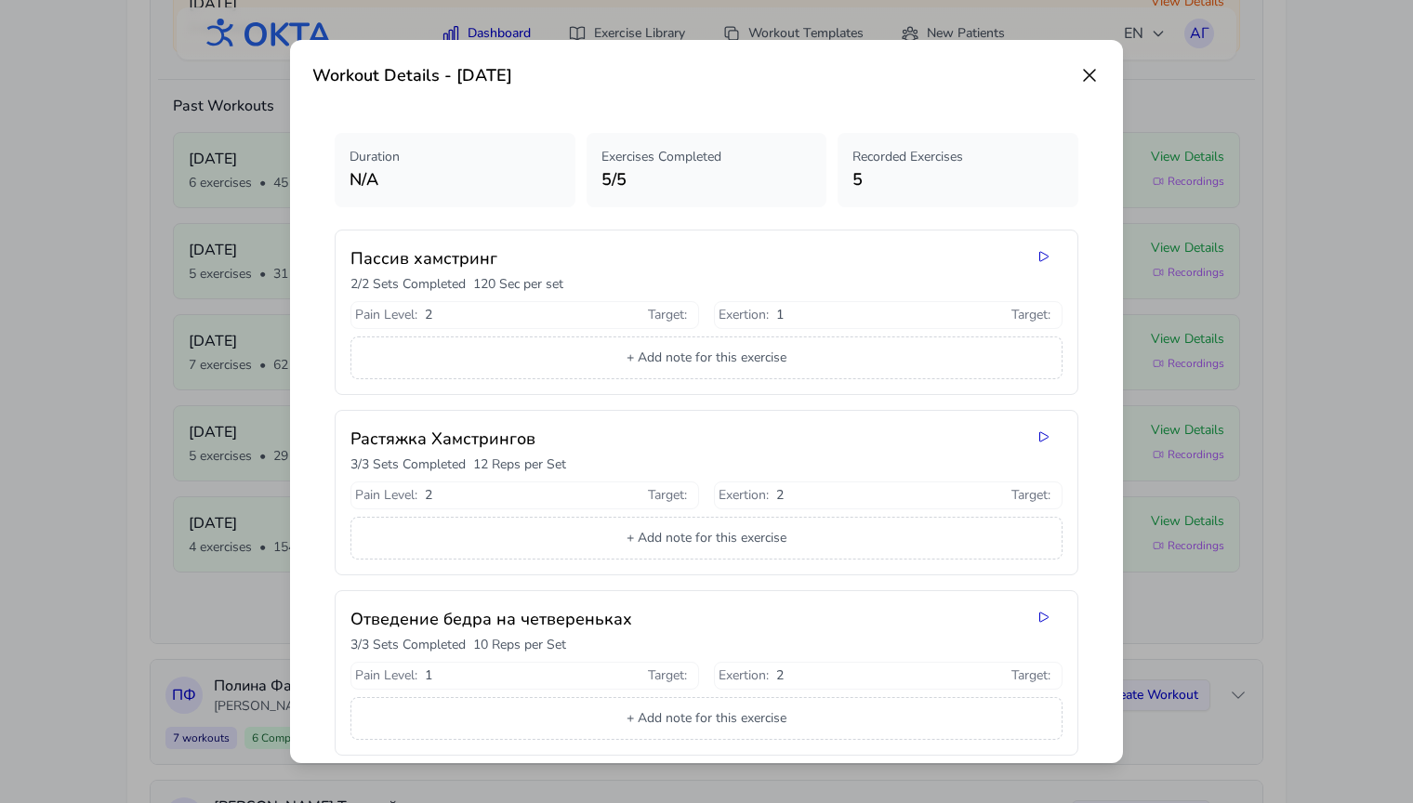
click at [1091, 75] on icon at bounding box center [1089, 75] width 11 height 11
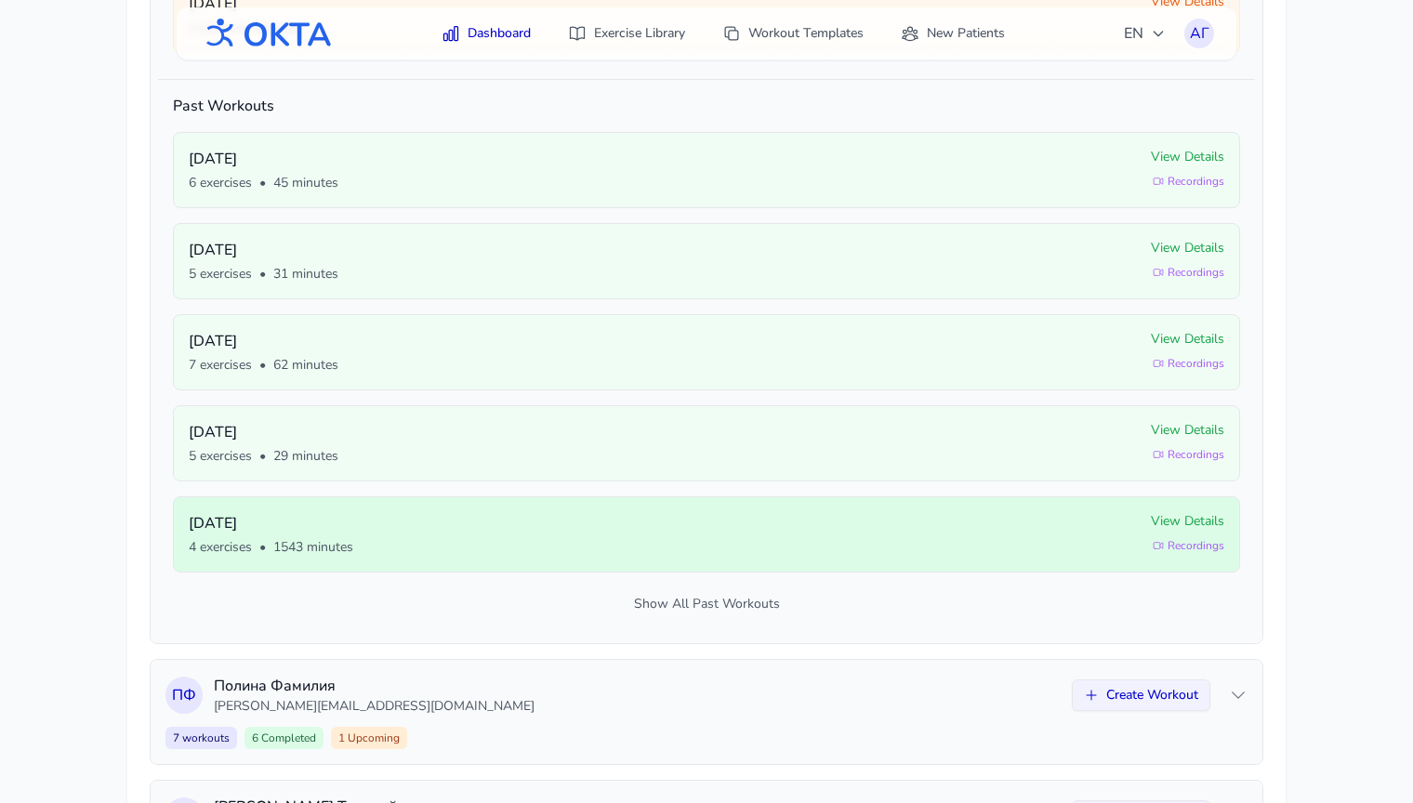
click at [1181, 524] on span "View Details" at bounding box center [1187, 521] width 73 height 19
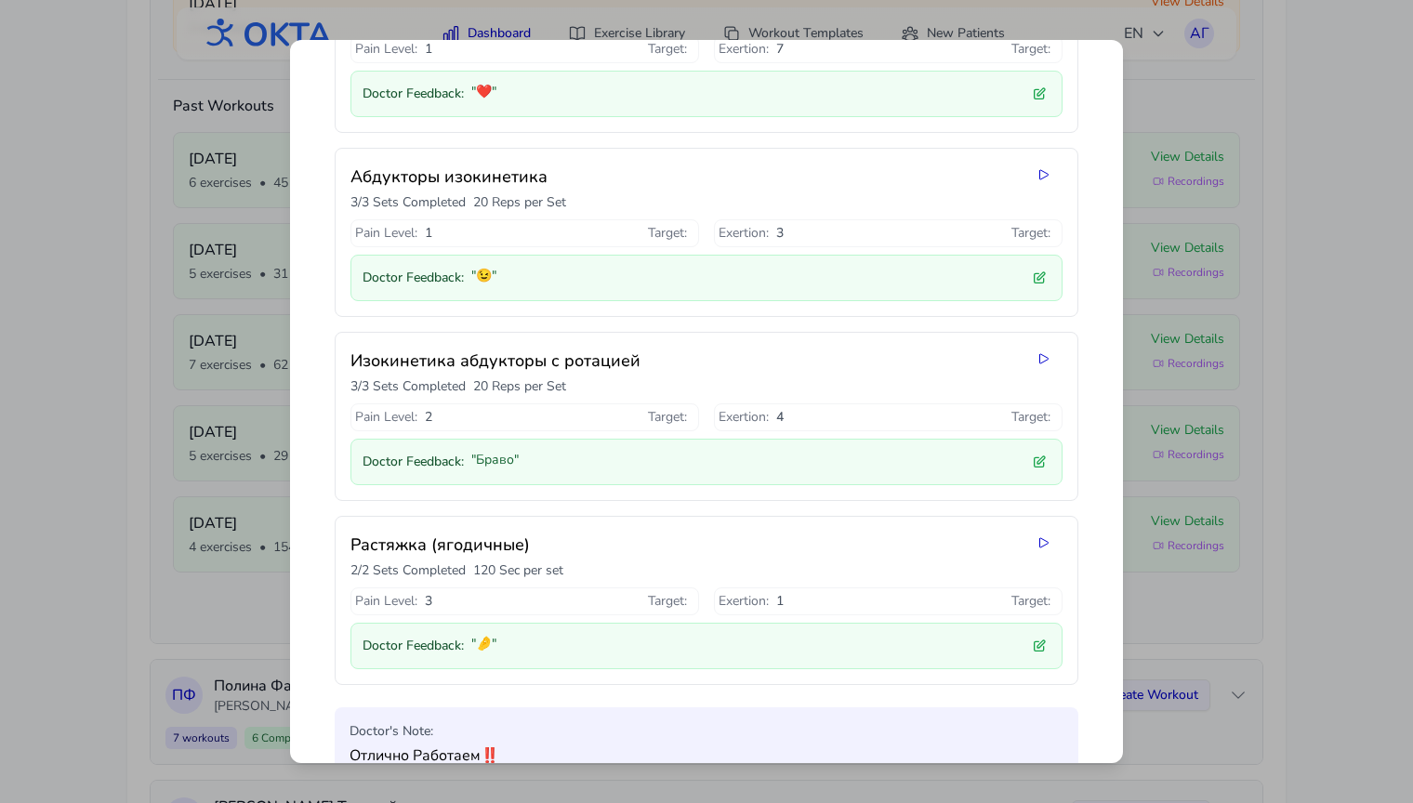
scroll to position [0, 0]
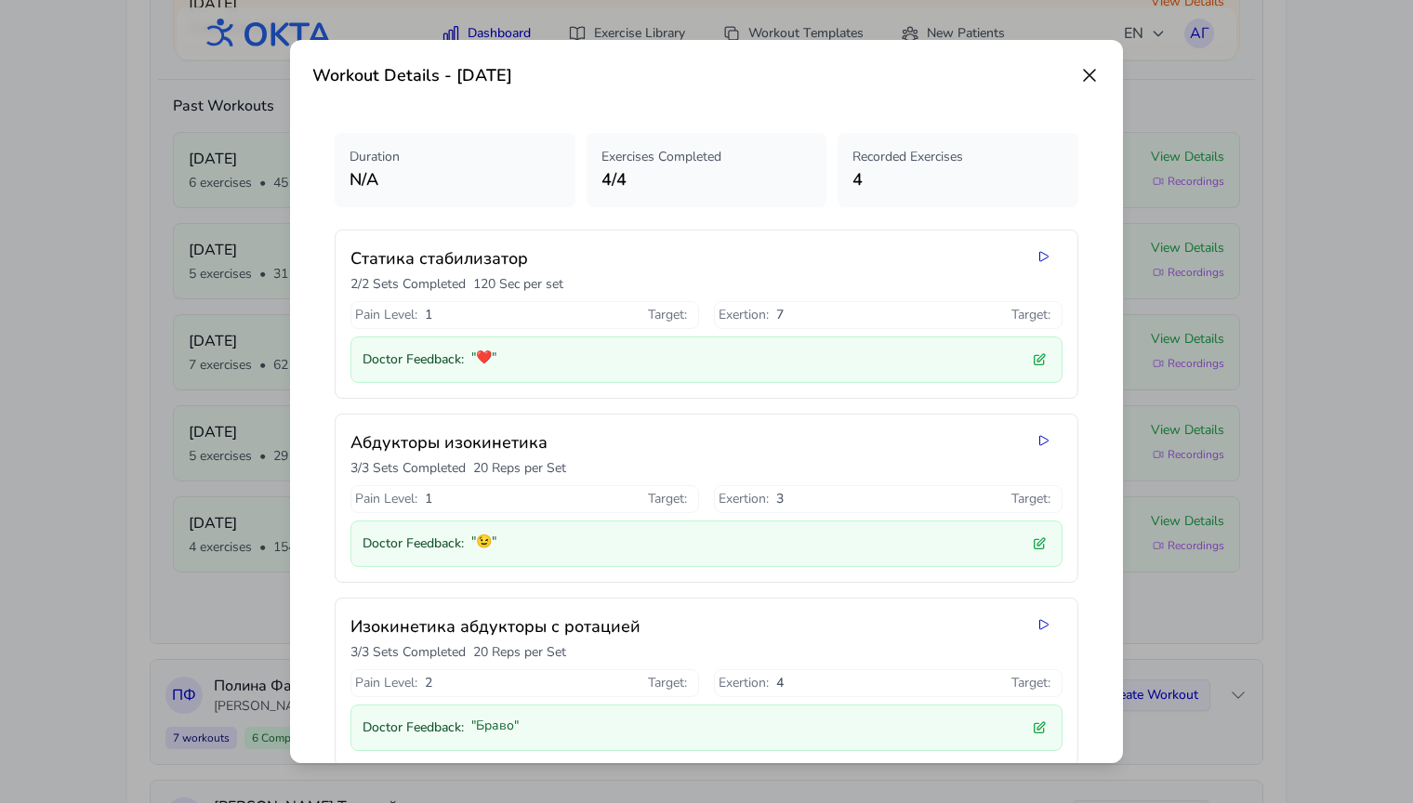
click at [1083, 75] on icon at bounding box center [1090, 75] width 22 height 22
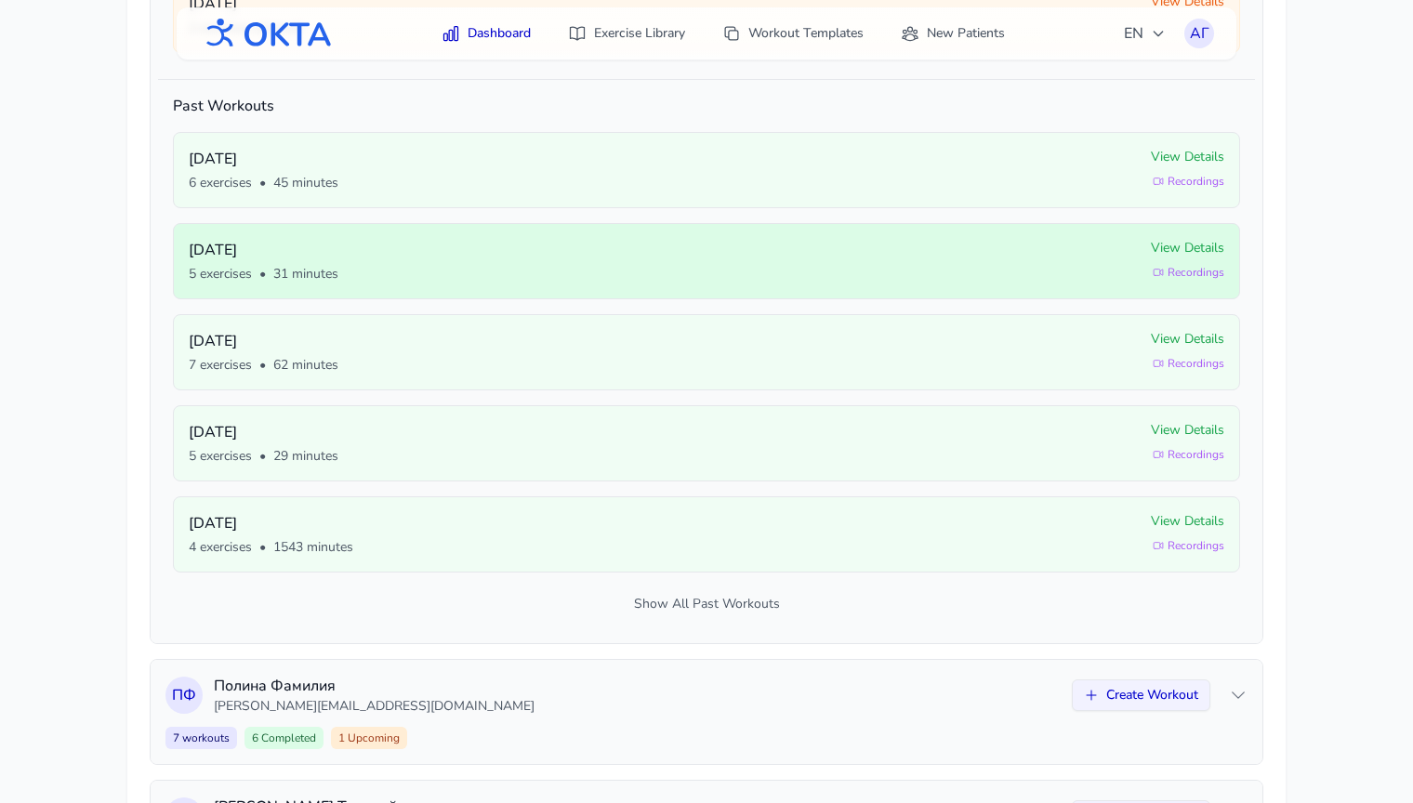
click at [1176, 252] on span "View Details" at bounding box center [1187, 248] width 73 height 19
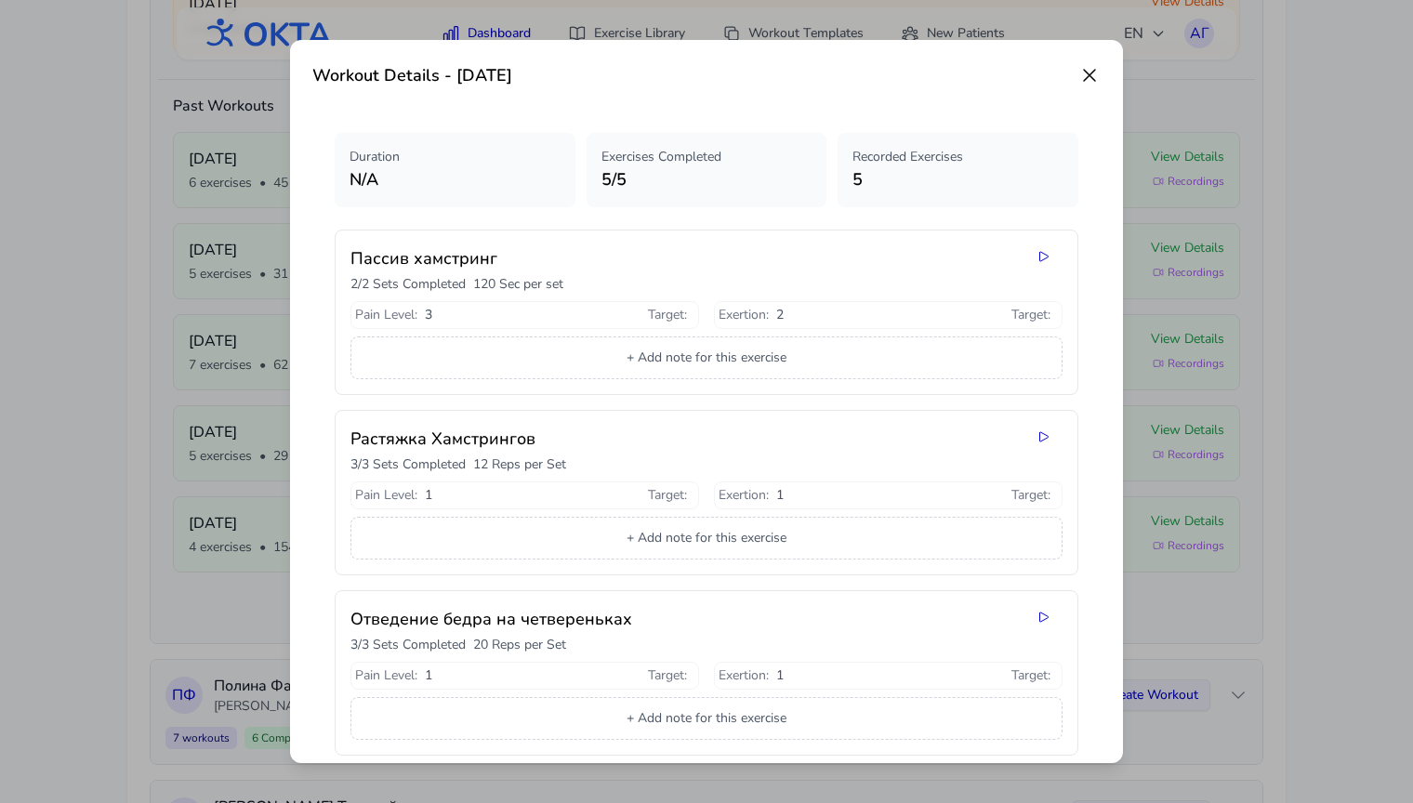
click at [1088, 68] on icon at bounding box center [1090, 75] width 22 height 22
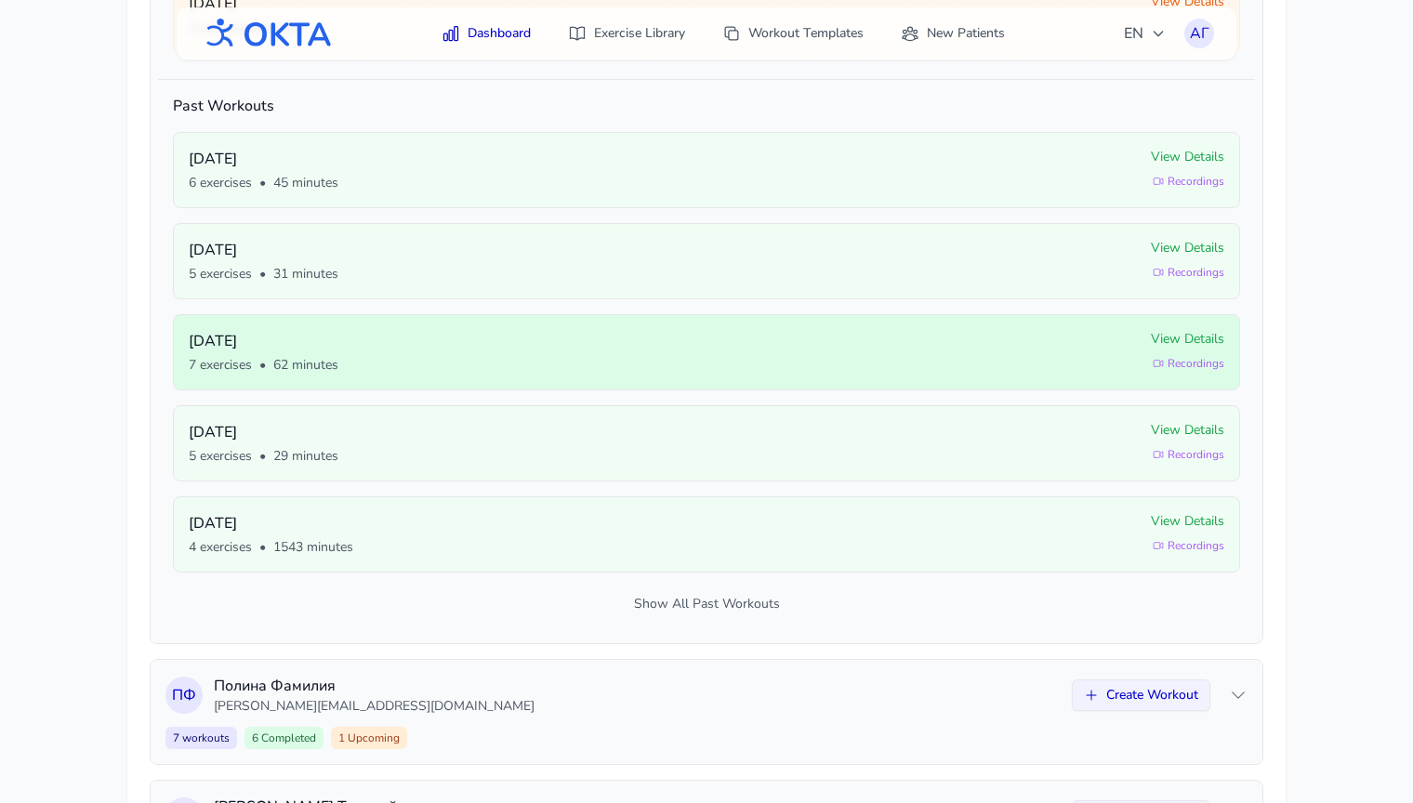
click at [1091, 348] on p "[DATE]" at bounding box center [663, 341] width 948 height 22
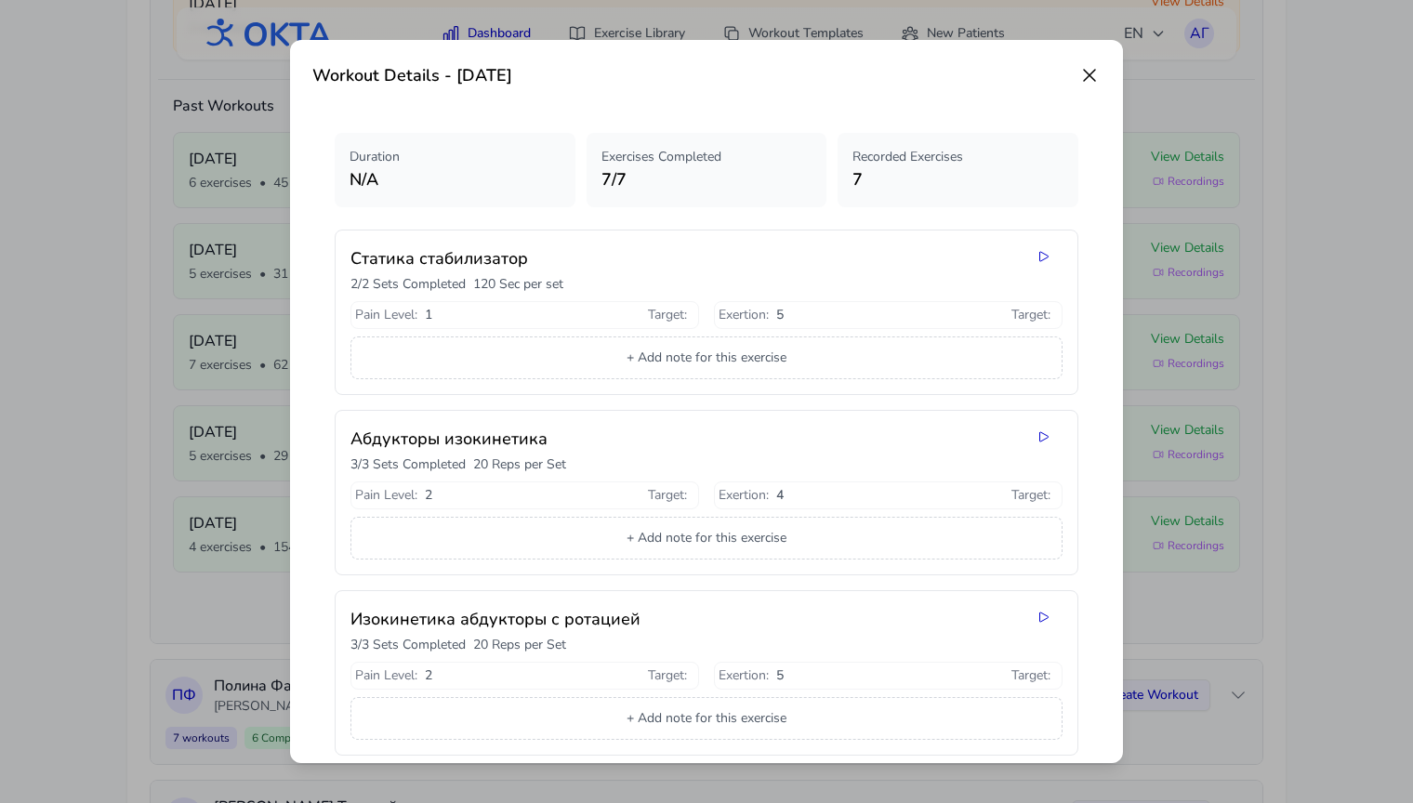
click at [1089, 75] on icon at bounding box center [1089, 75] width 11 height 11
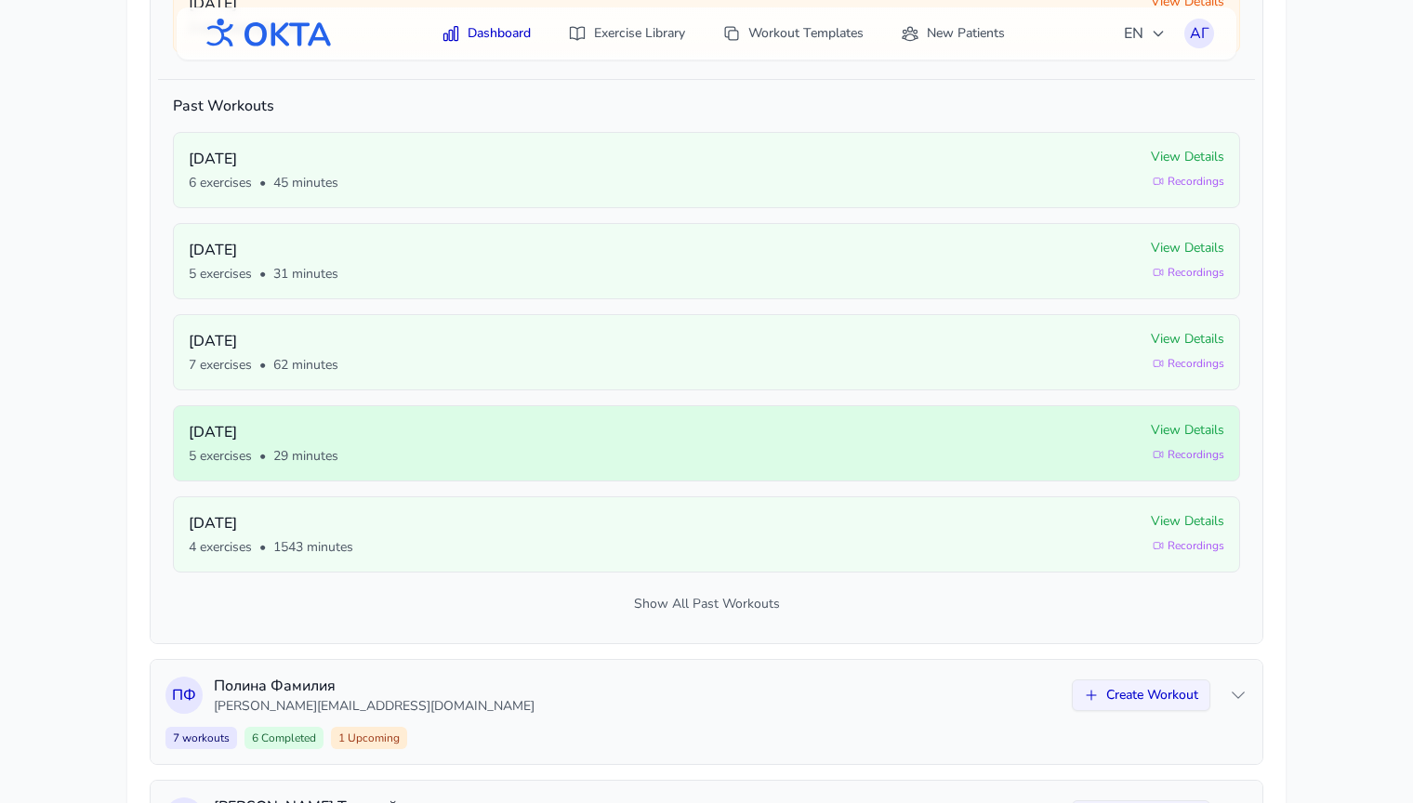
click at [1053, 447] on div "5 exercises • 29 minutes" at bounding box center [663, 456] width 948 height 19
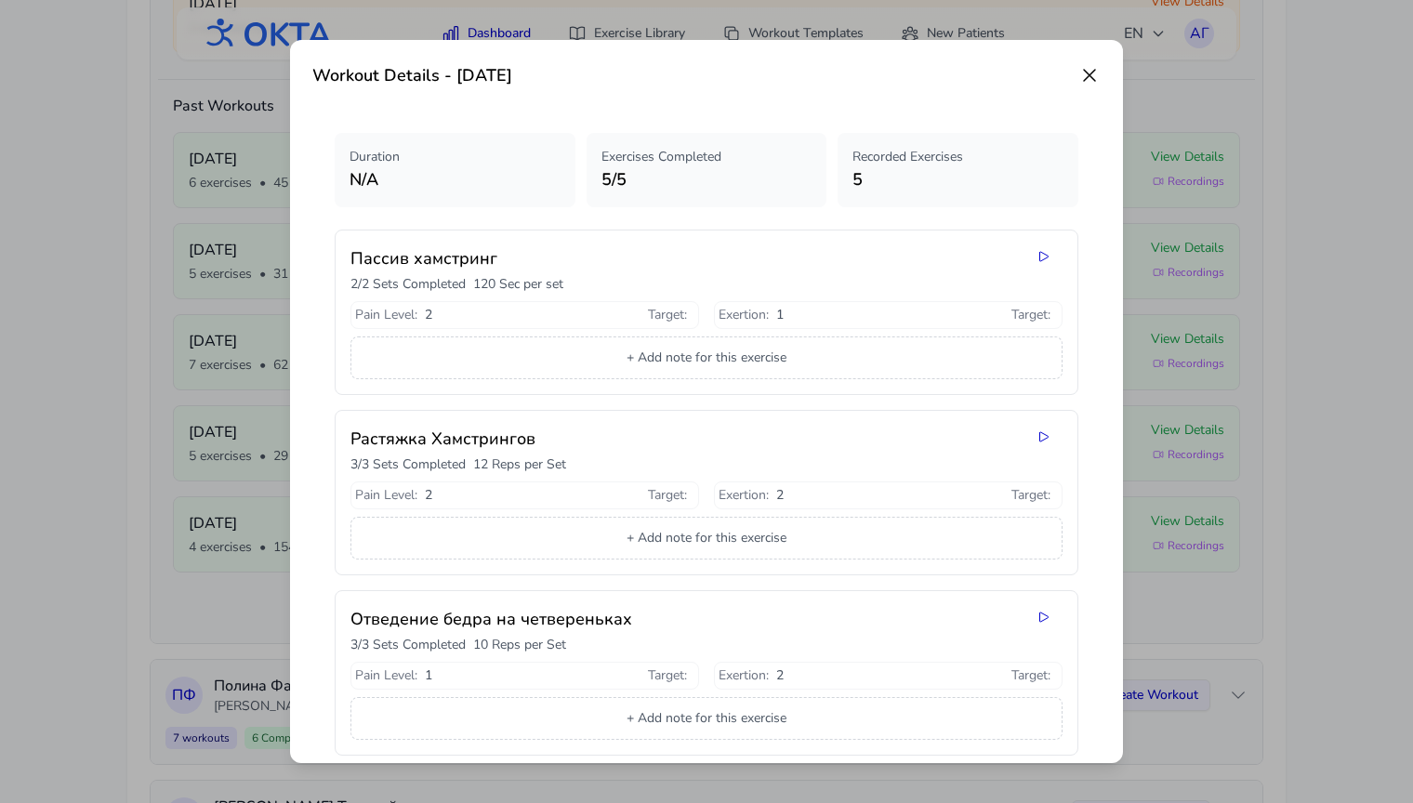
click at [1090, 76] on icon at bounding box center [1089, 75] width 11 height 11
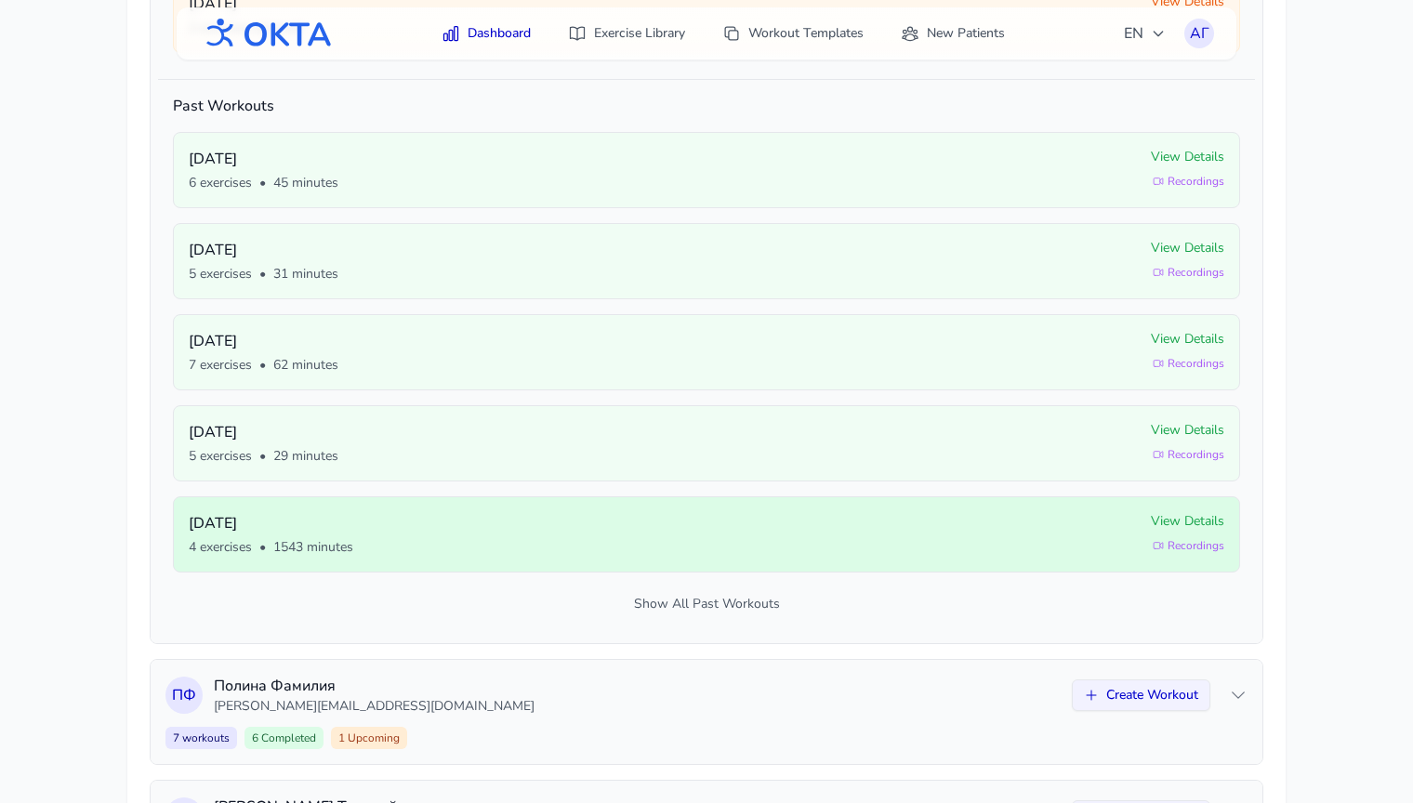
click at [961, 538] on div "4 exercises • 1543 minutes" at bounding box center [663, 547] width 948 height 19
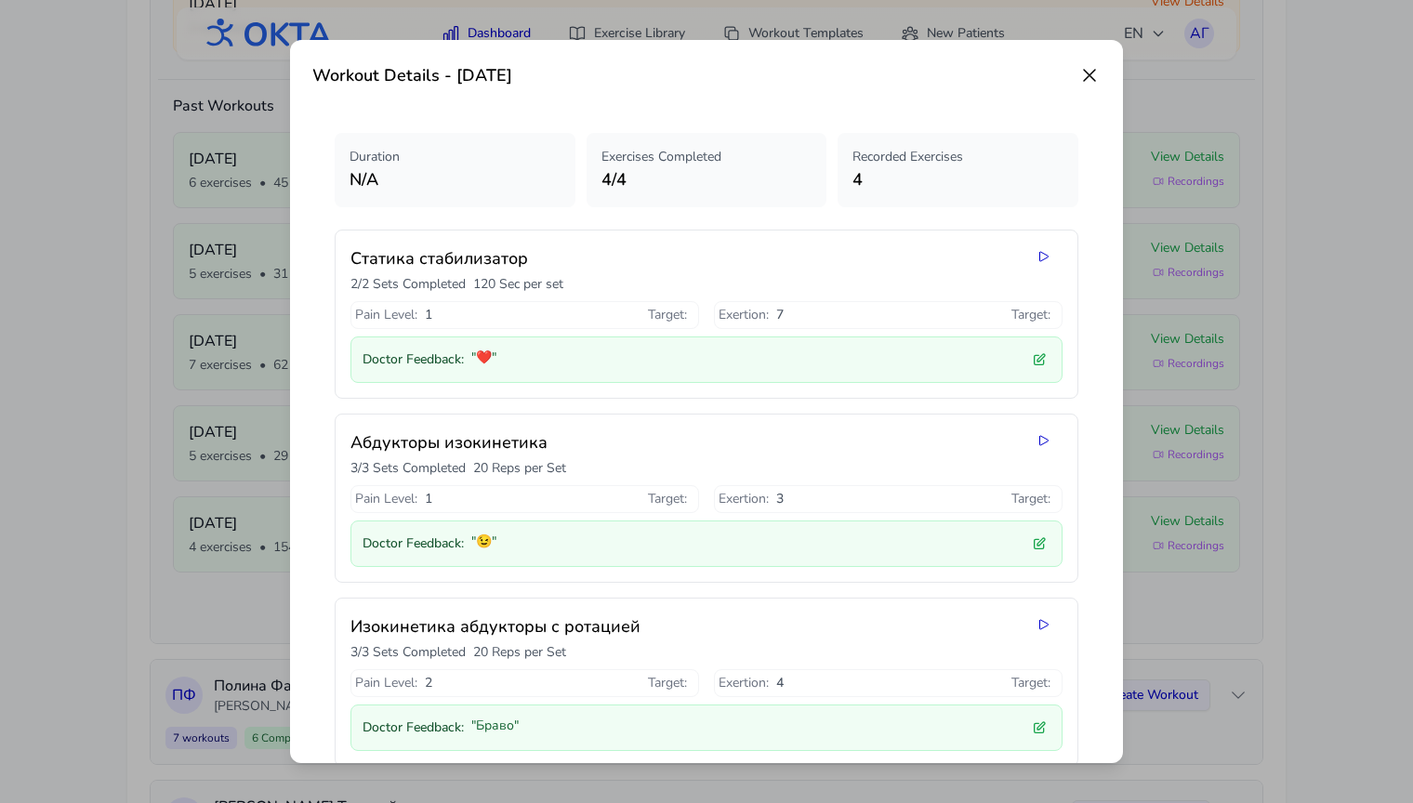
click at [1091, 73] on icon at bounding box center [1089, 75] width 11 height 11
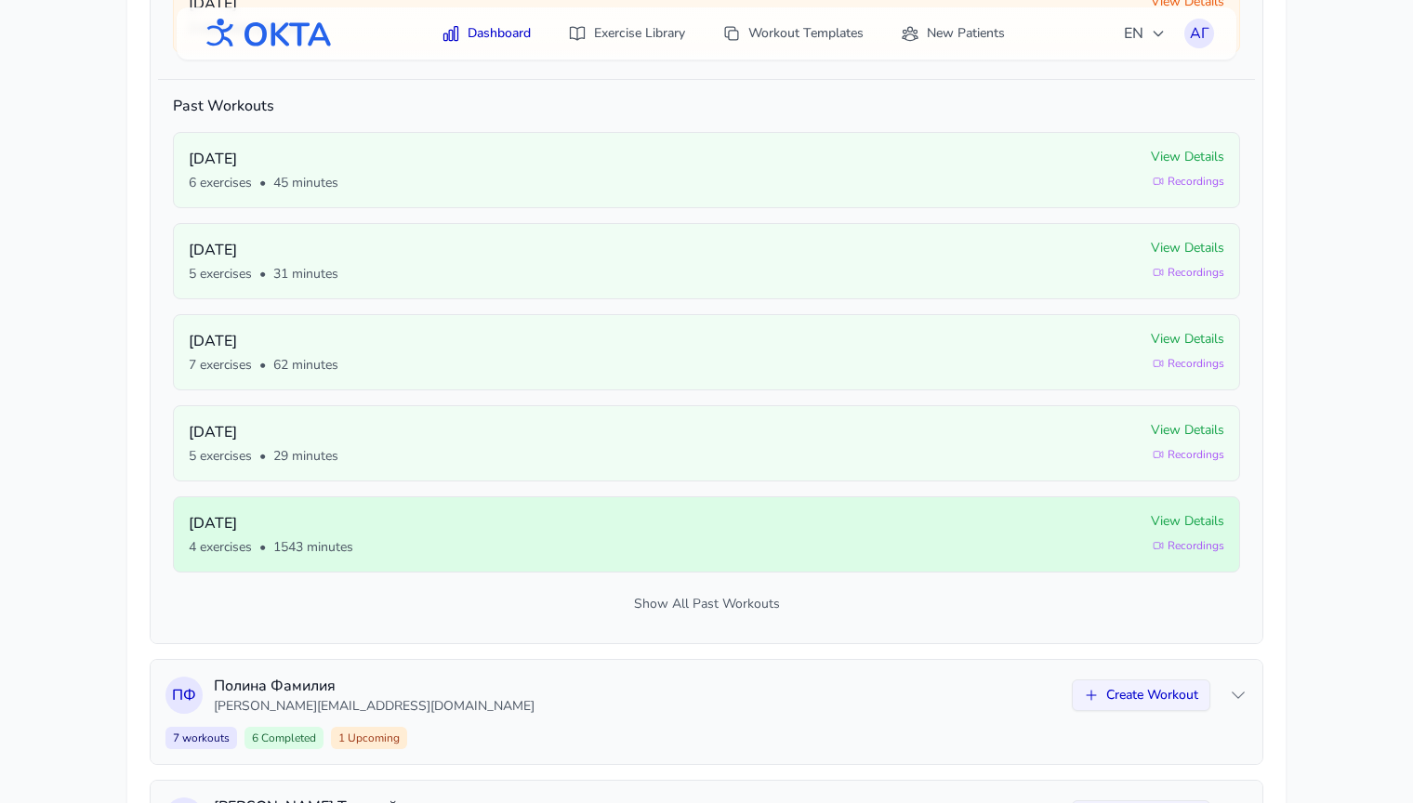
click at [907, 524] on p "[DATE]" at bounding box center [663, 523] width 948 height 22
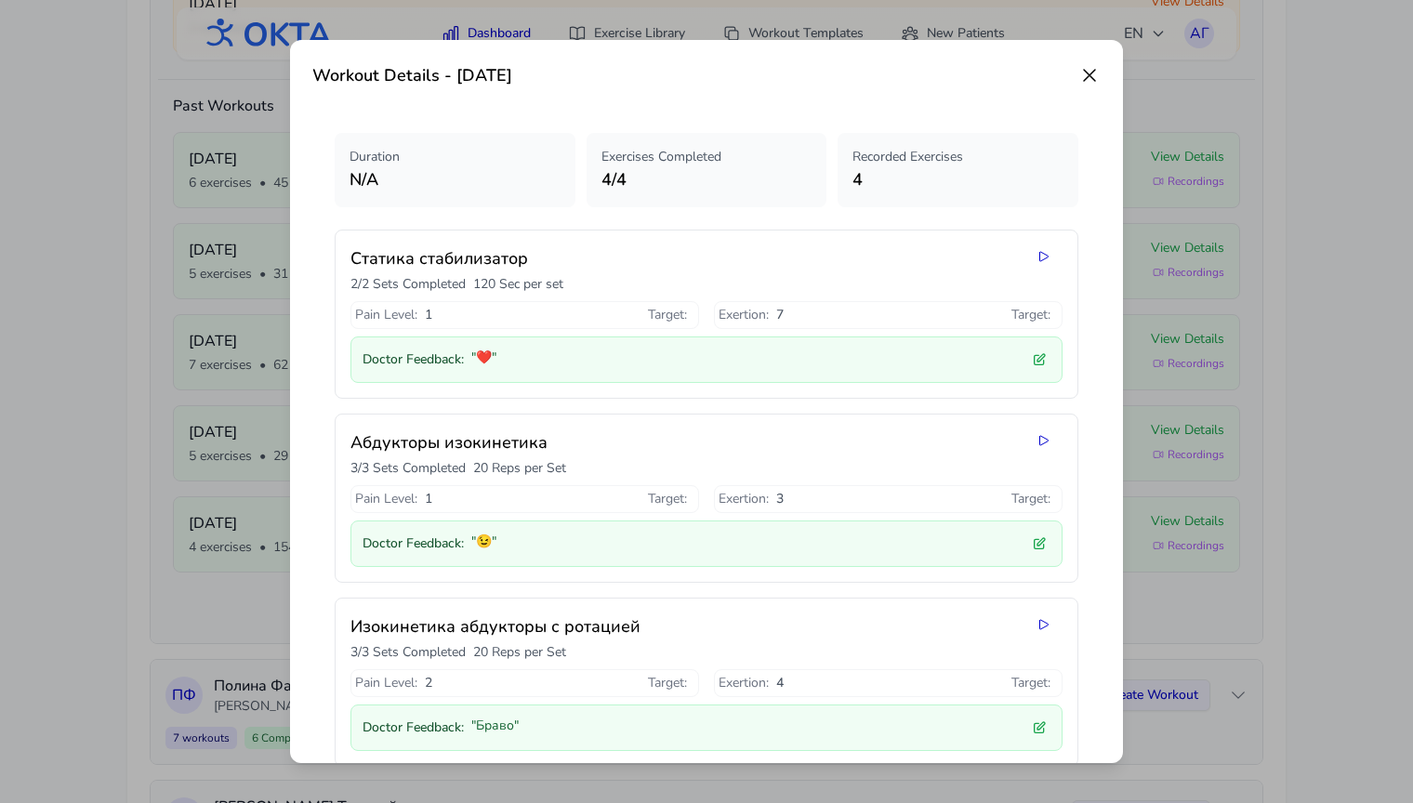
click at [1079, 85] on icon at bounding box center [1090, 75] width 22 height 22
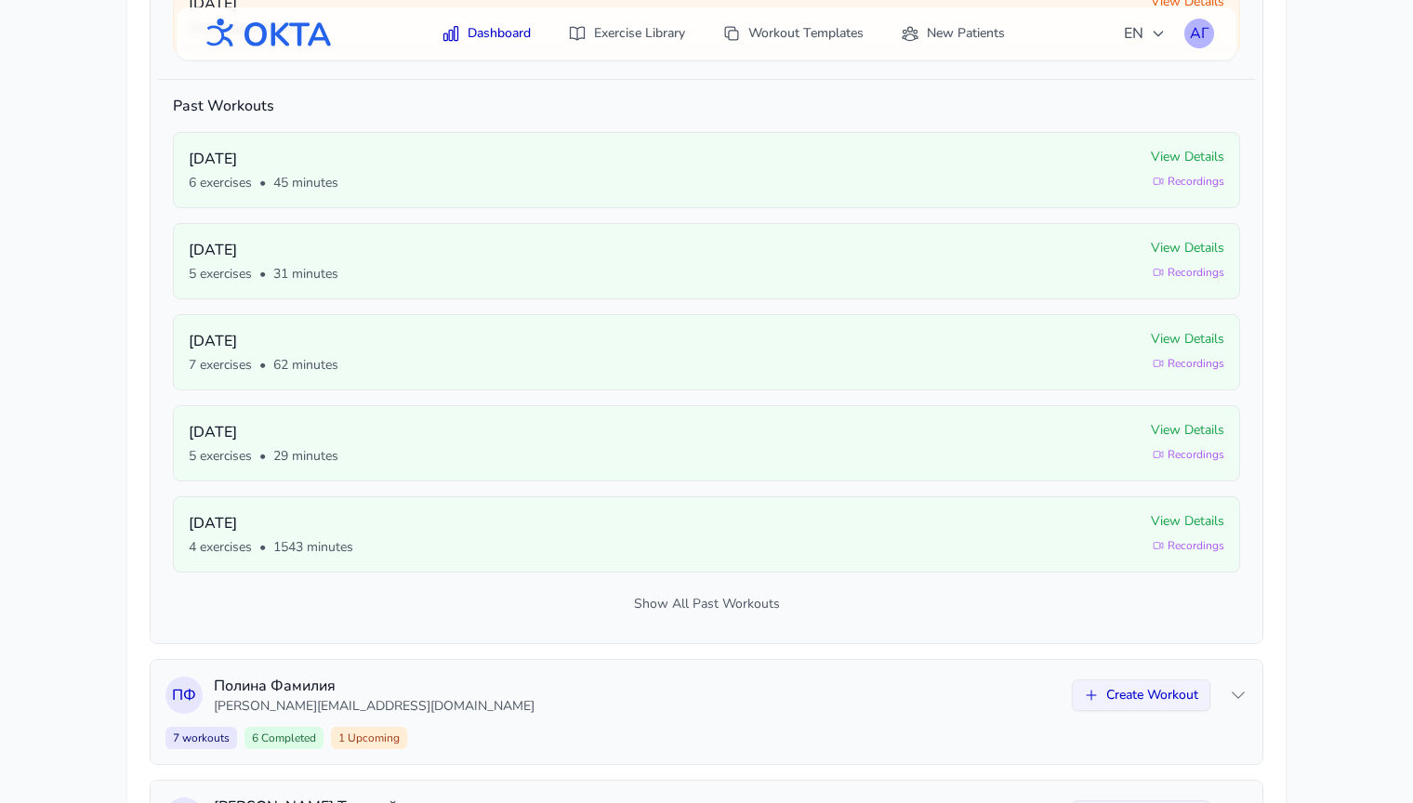
click at [1205, 39] on div "АГ" at bounding box center [1200, 34] width 30 height 30
click at [1112, 105] on link "Logout" at bounding box center [1110, 109] width 208 height 33
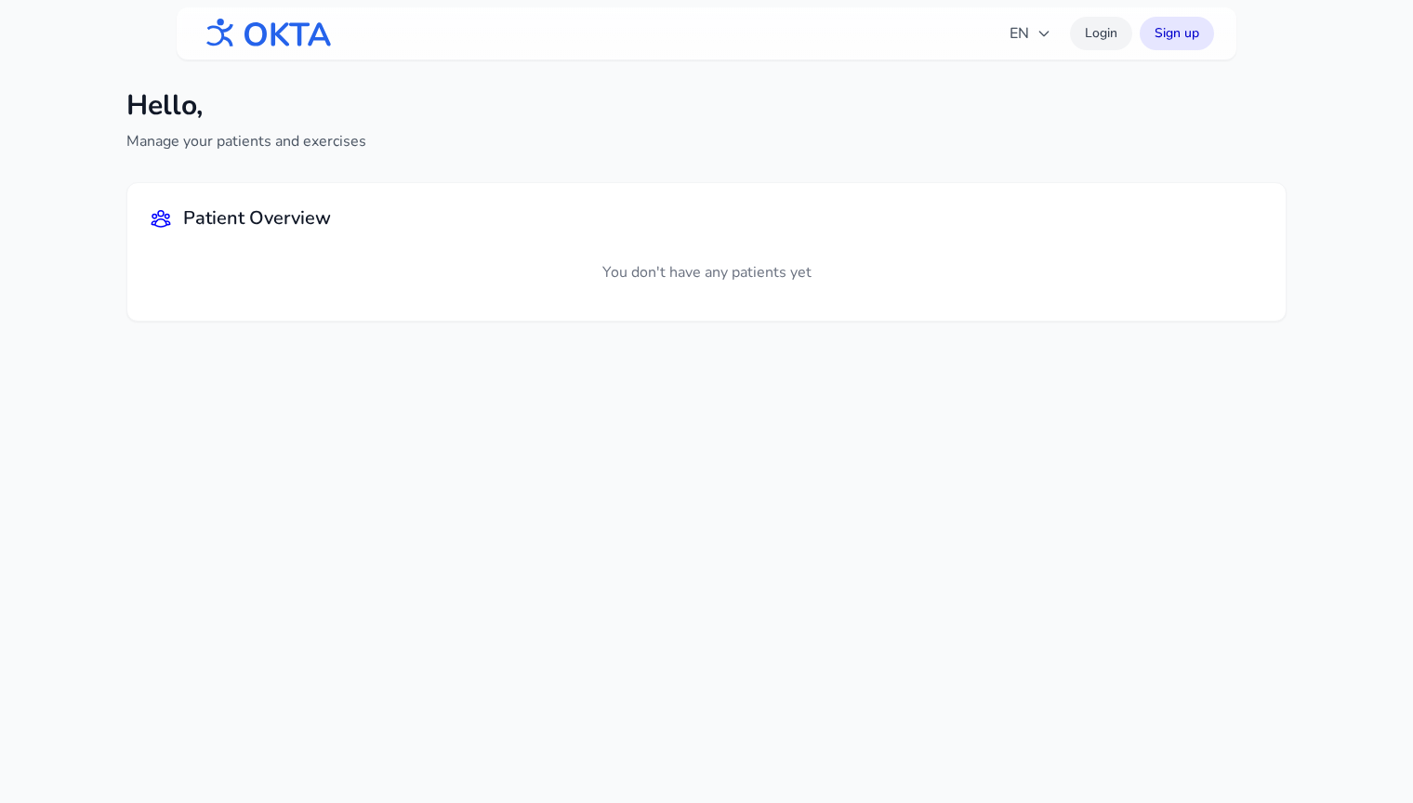
click at [1093, 39] on link "Login" at bounding box center [1101, 33] width 62 height 33
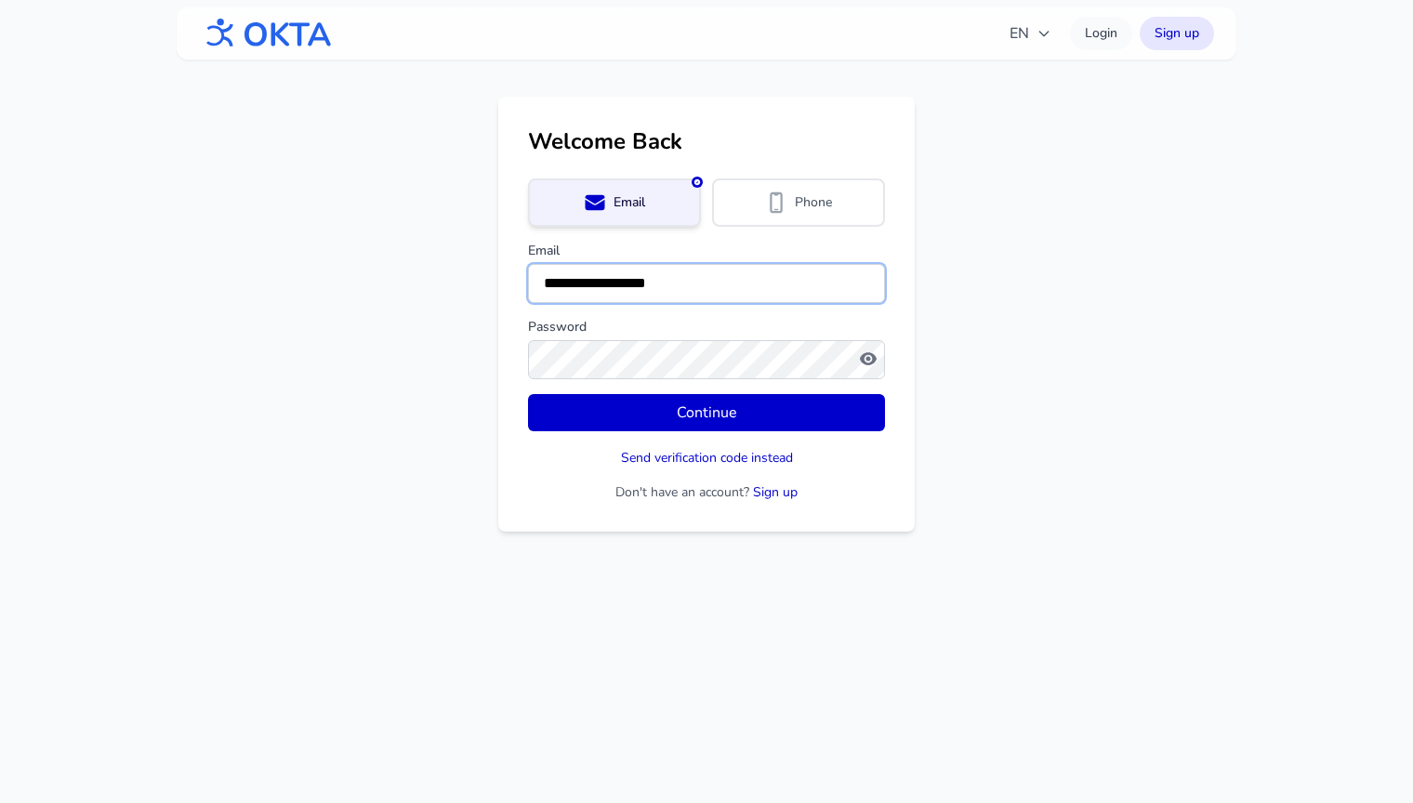
drag, startPoint x: 697, startPoint y: 290, endPoint x: 509, endPoint y: 290, distance: 188.8
click at [509, 290] on div "**********" at bounding box center [706, 314] width 417 height 435
type input "**********"
